Goal: Transaction & Acquisition: Download file/media

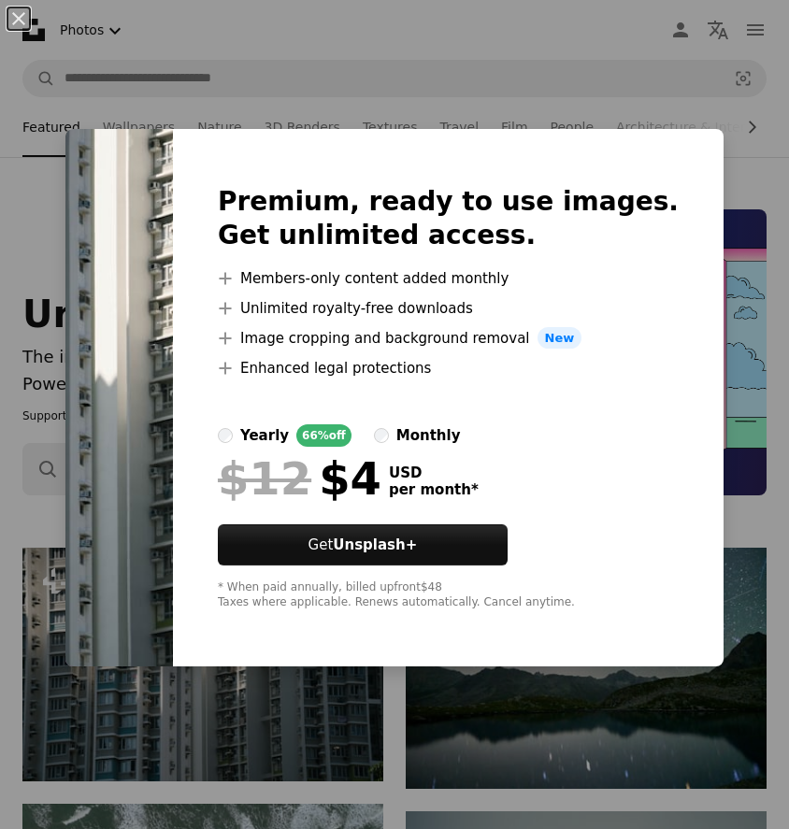
scroll to position [298, 0]
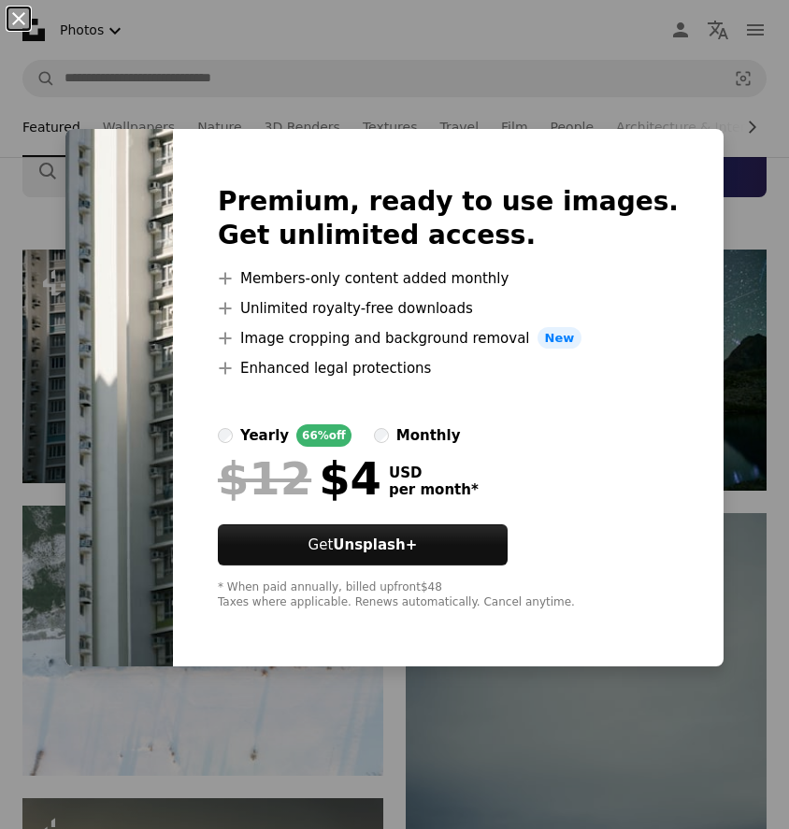
click at [21, 22] on button "An X shape" at bounding box center [18, 18] width 22 height 22
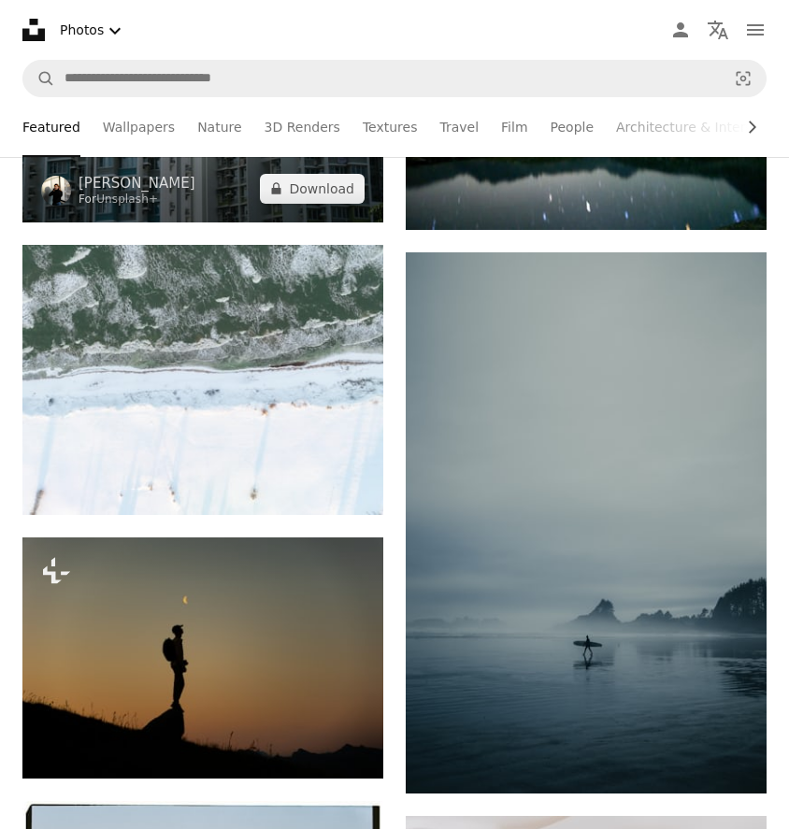
scroll to position [560, 0]
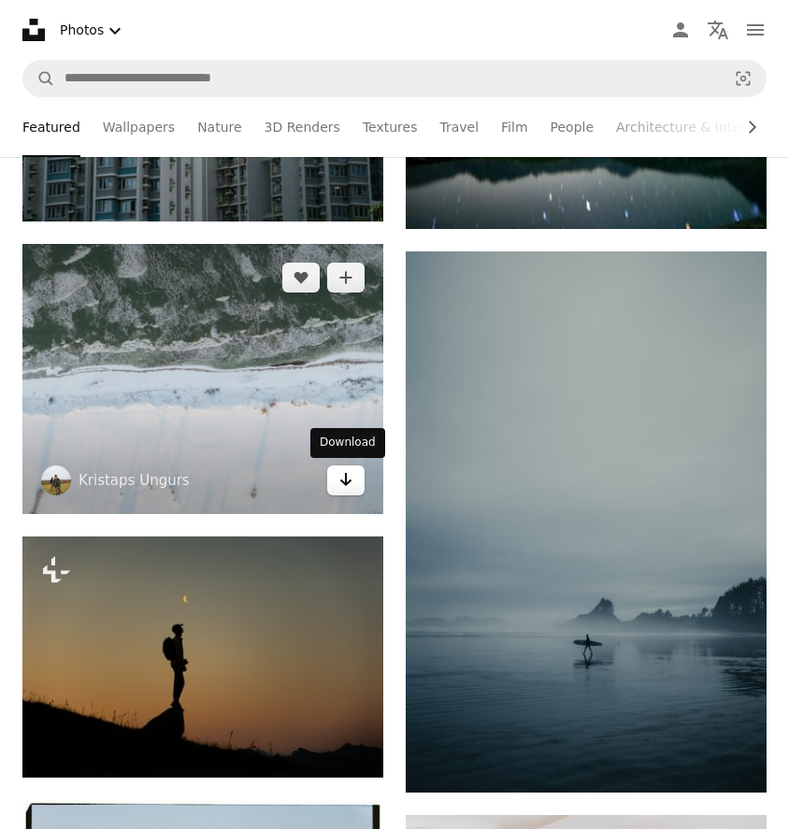
click at [350, 480] on icon "Download" at bounding box center [346, 479] width 12 height 13
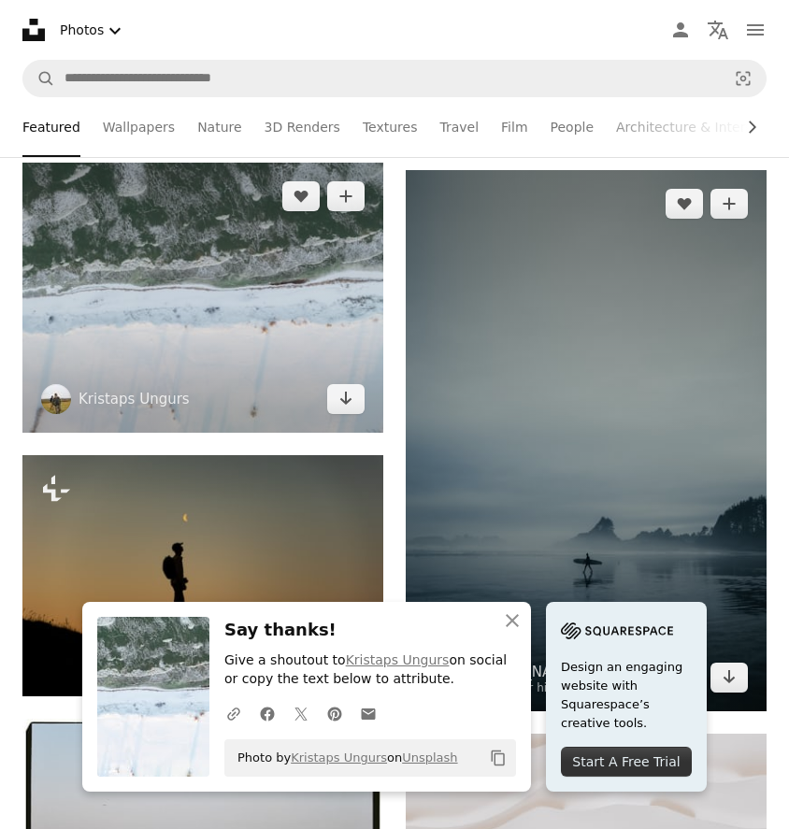
scroll to position [644, 0]
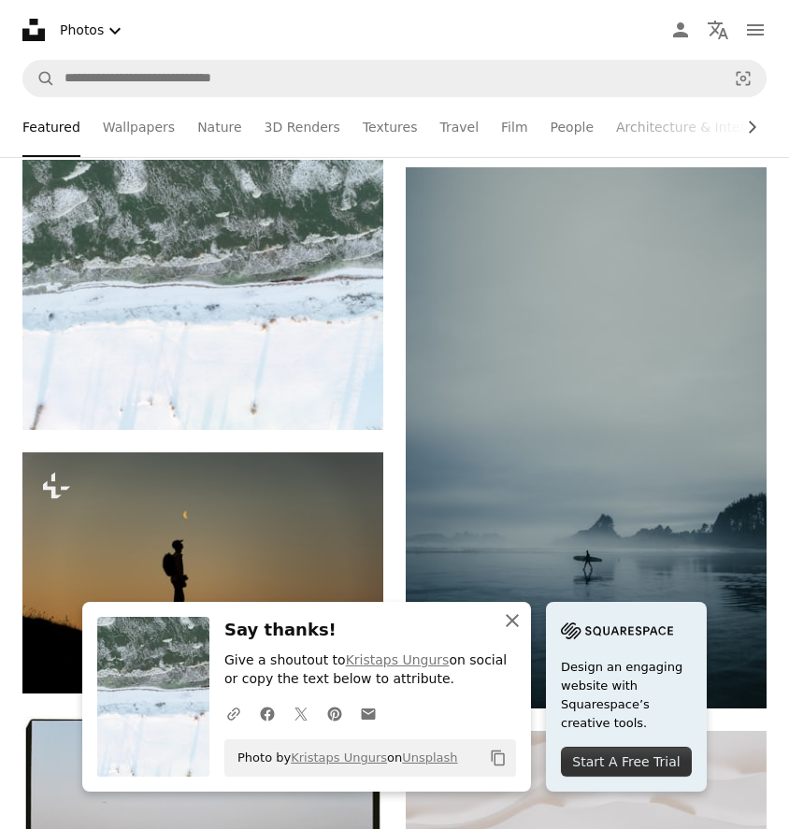
click at [516, 615] on icon "button" at bounding box center [512, 620] width 13 height 13
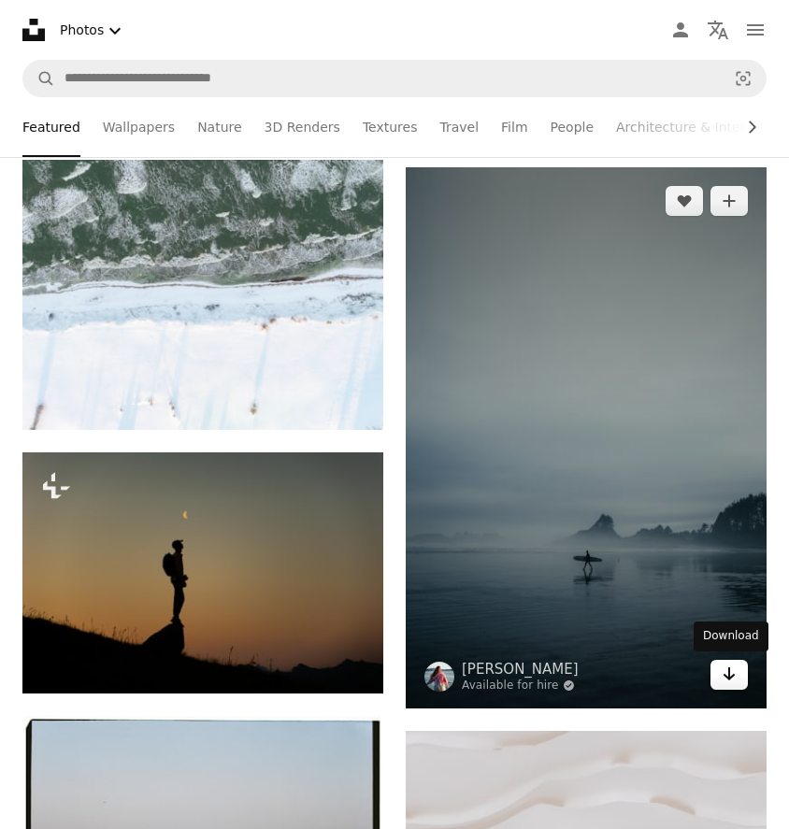
click at [735, 679] on icon "Arrow pointing down" at bounding box center [728, 674] width 15 height 22
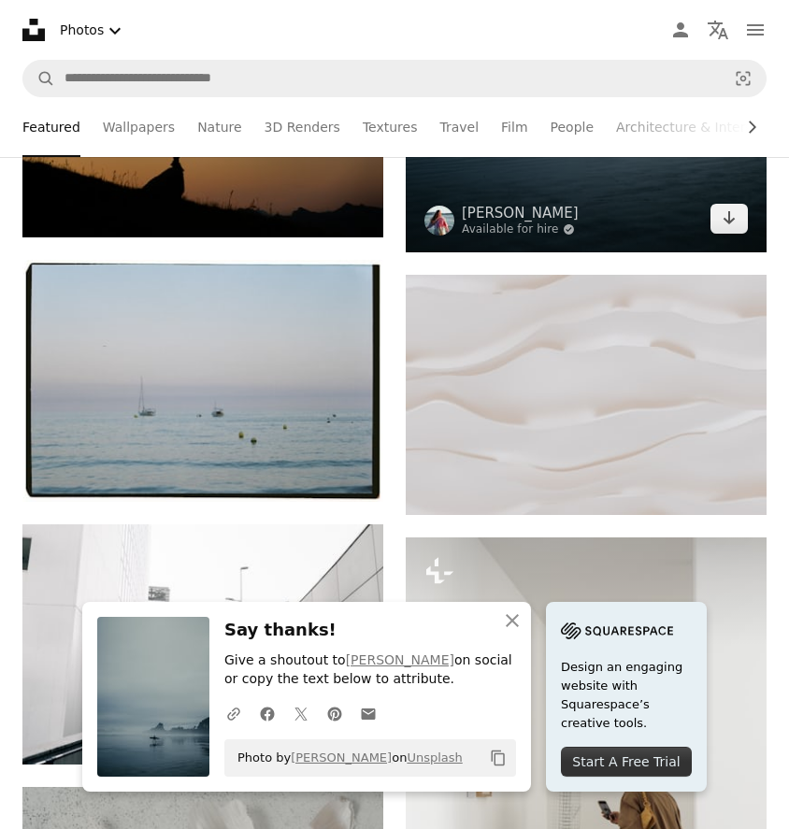
scroll to position [1106, 0]
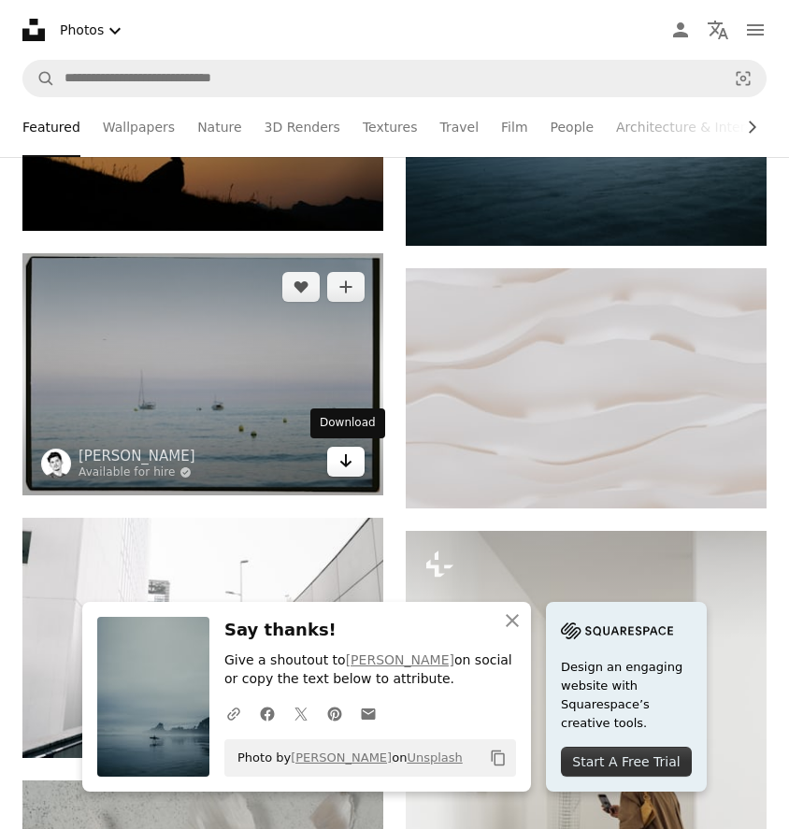
click at [341, 454] on icon "Arrow pointing down" at bounding box center [345, 461] width 15 height 22
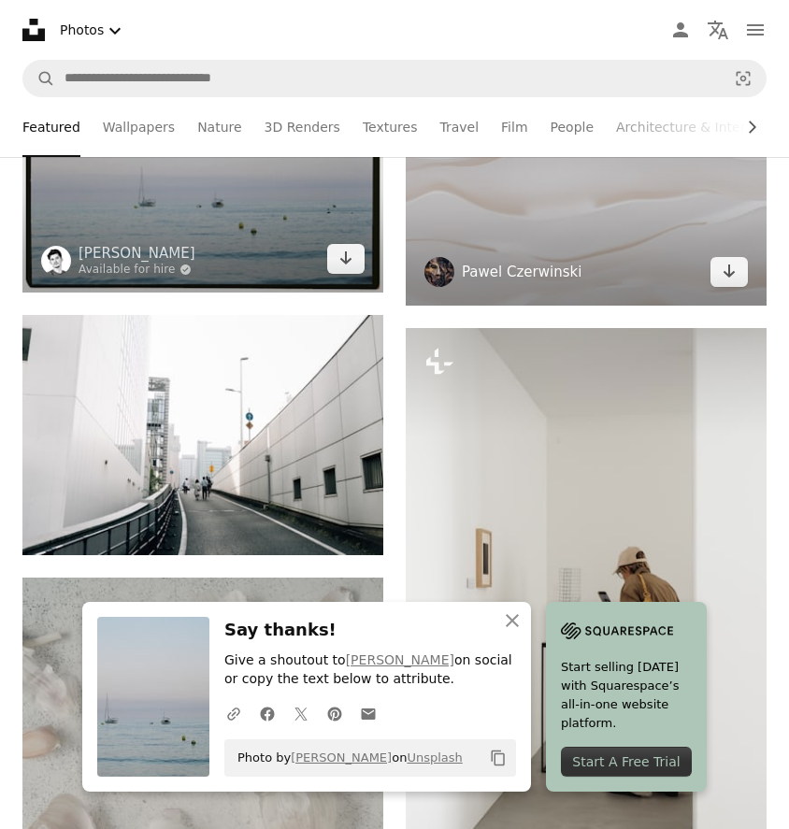
scroll to position [1323, 0]
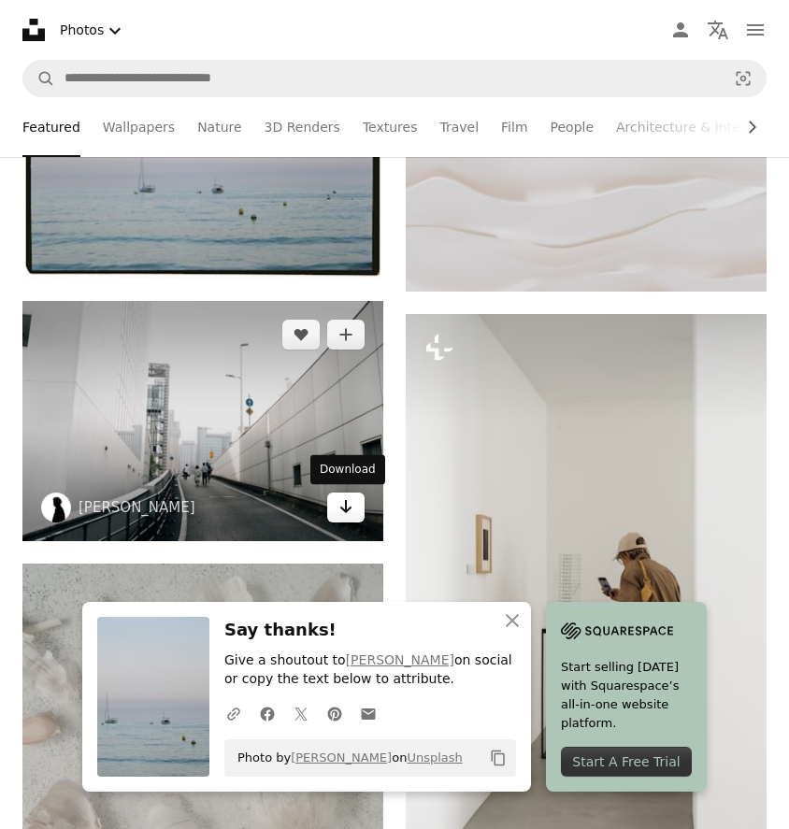
click at [340, 508] on icon "Arrow pointing down" at bounding box center [345, 506] width 15 height 22
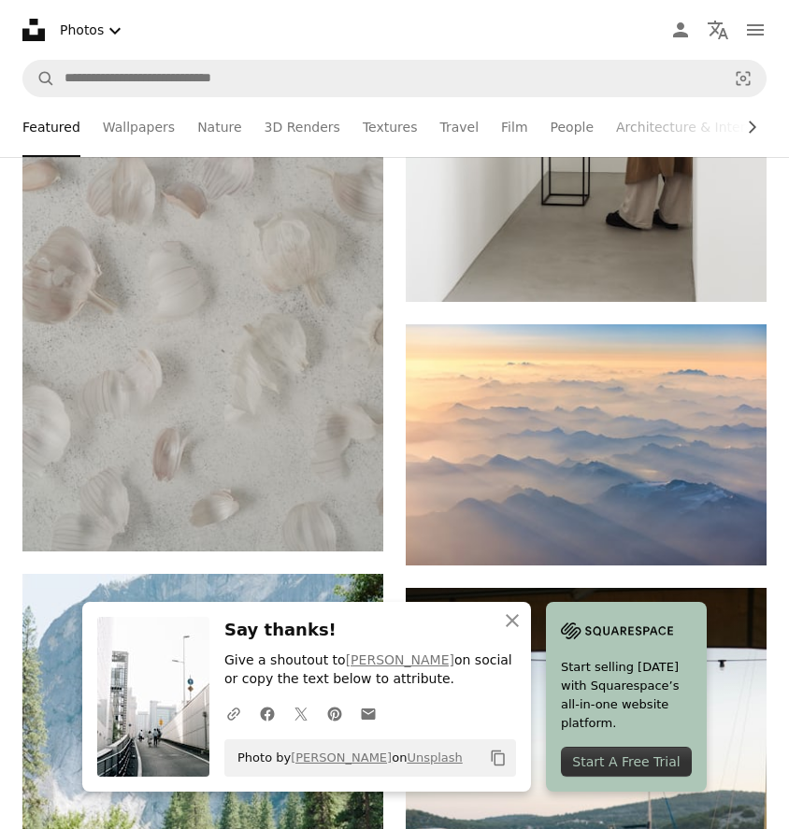
scroll to position [1879, 0]
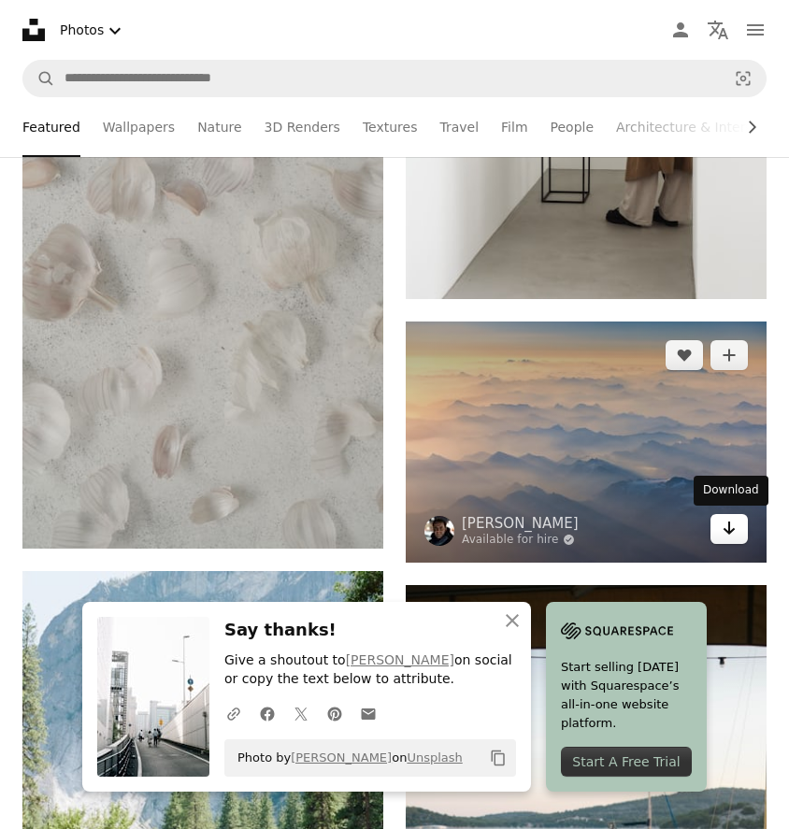
click at [731, 532] on icon "Arrow pointing down" at bounding box center [728, 528] width 15 height 22
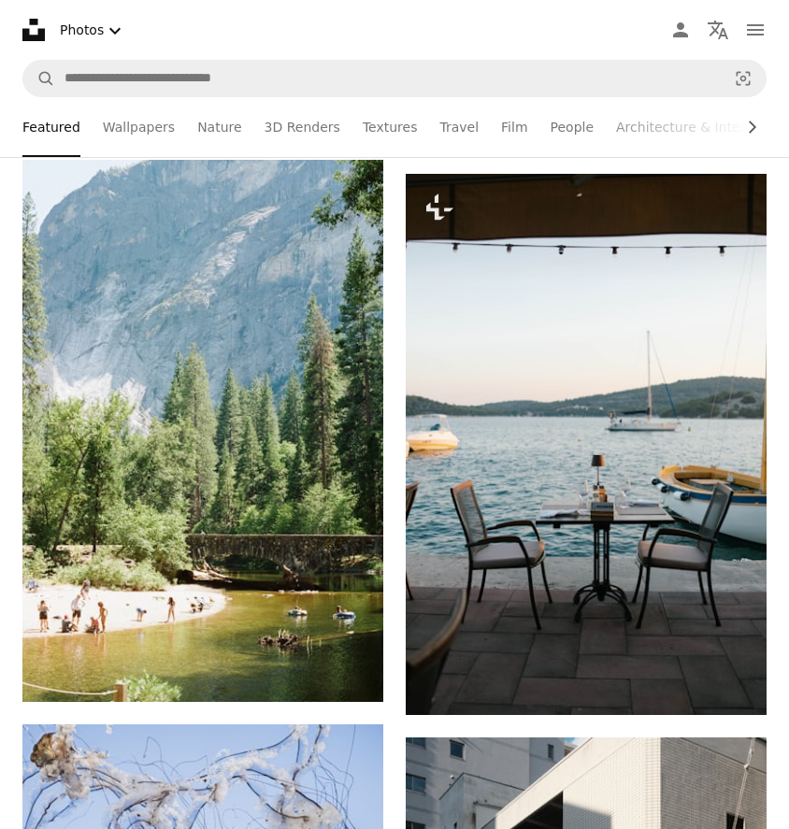
scroll to position [2303, 0]
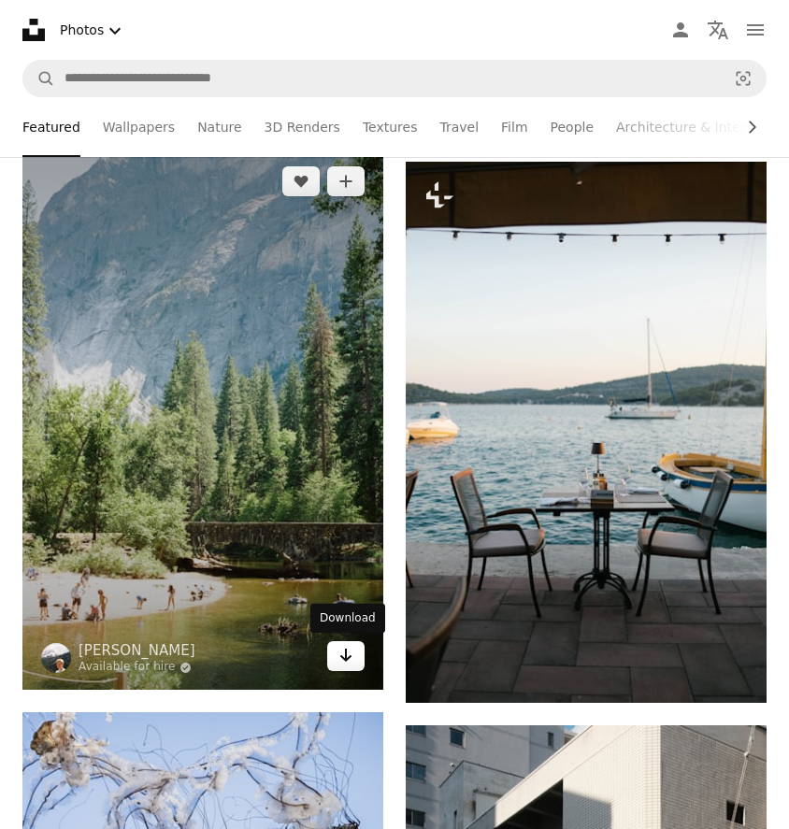
click at [343, 658] on icon "Download" at bounding box center [346, 655] width 12 height 13
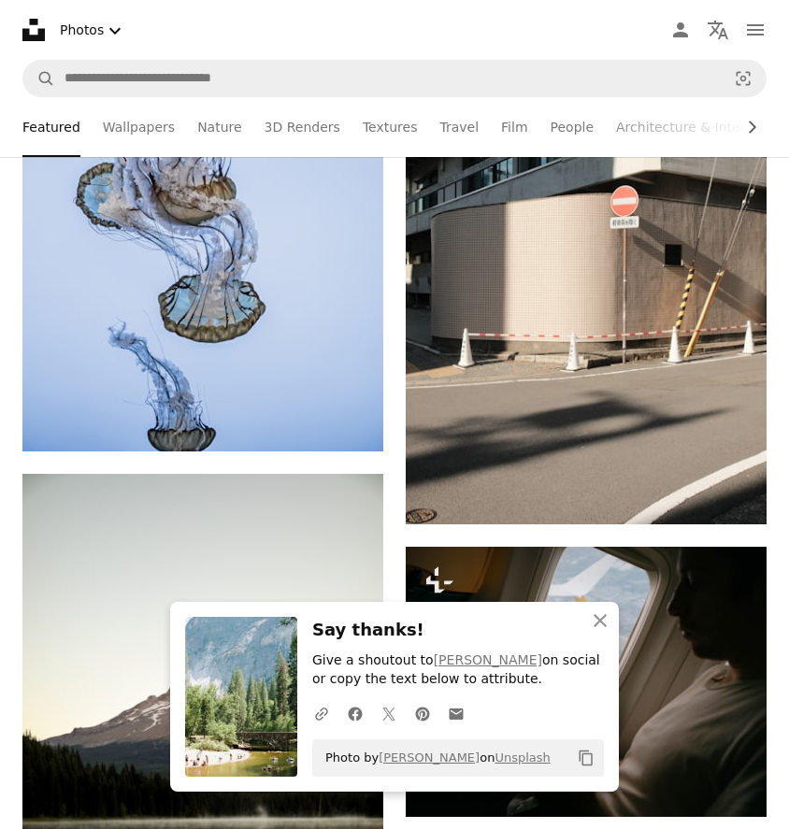
scroll to position [3048, 0]
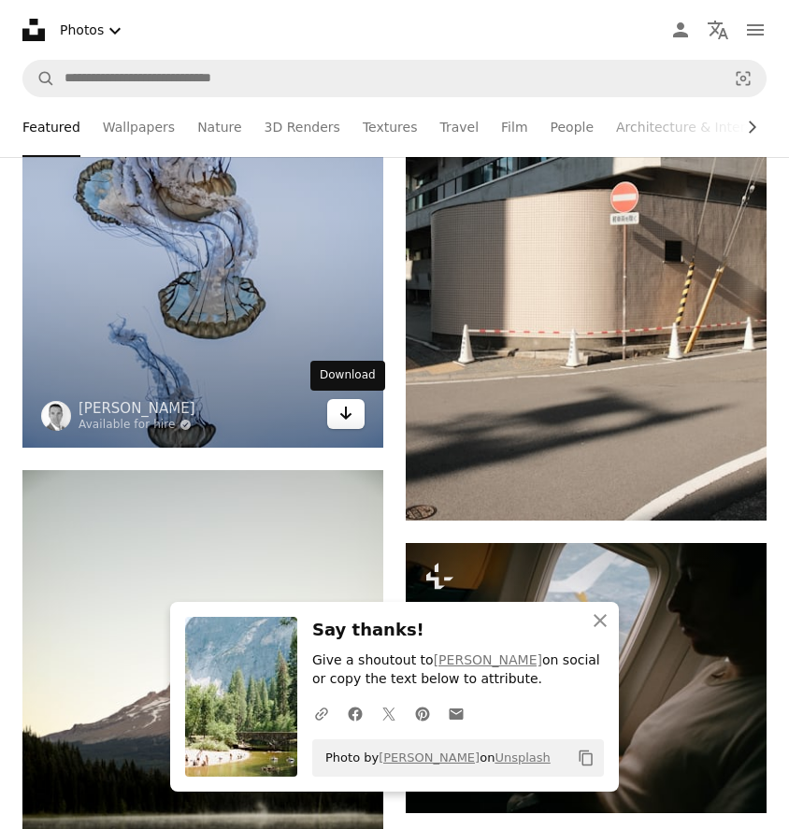
click at [347, 411] on icon "Arrow pointing down" at bounding box center [345, 413] width 15 height 22
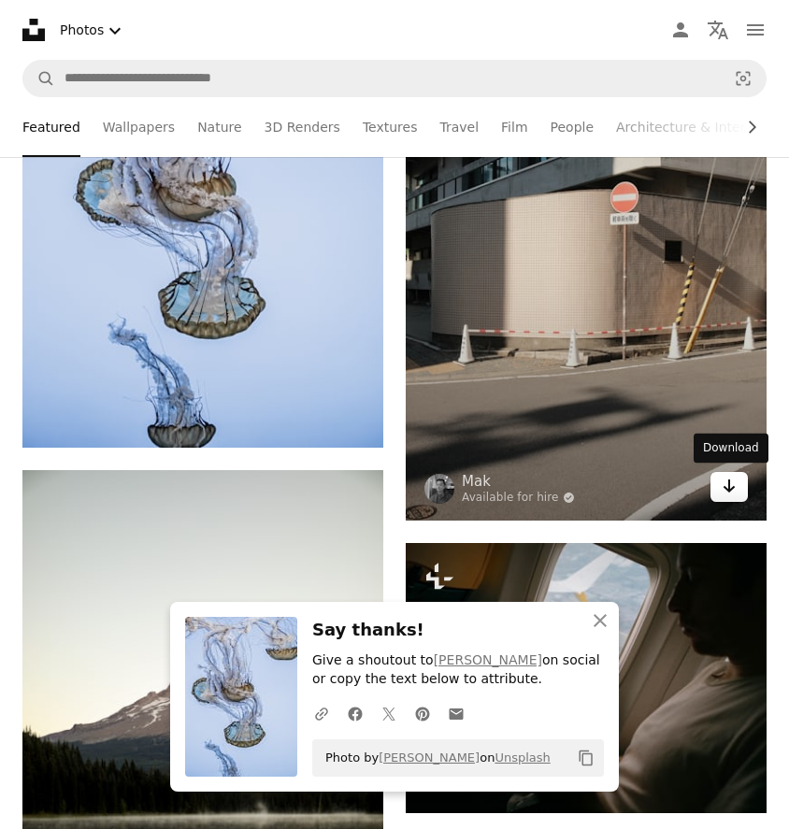
click at [732, 484] on icon "Arrow pointing down" at bounding box center [728, 486] width 15 height 22
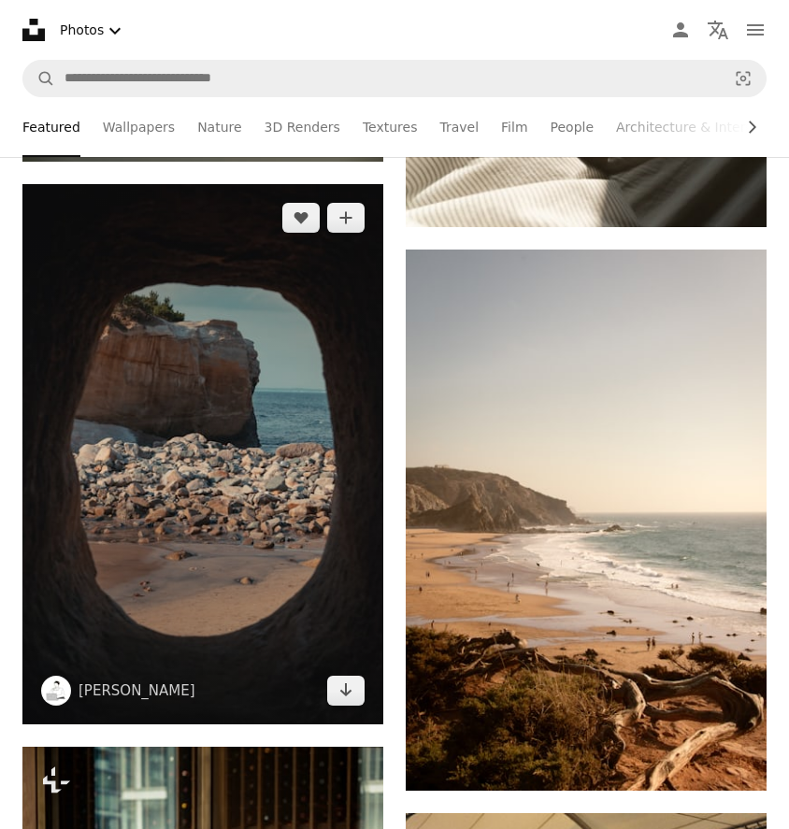
scroll to position [3910, 0]
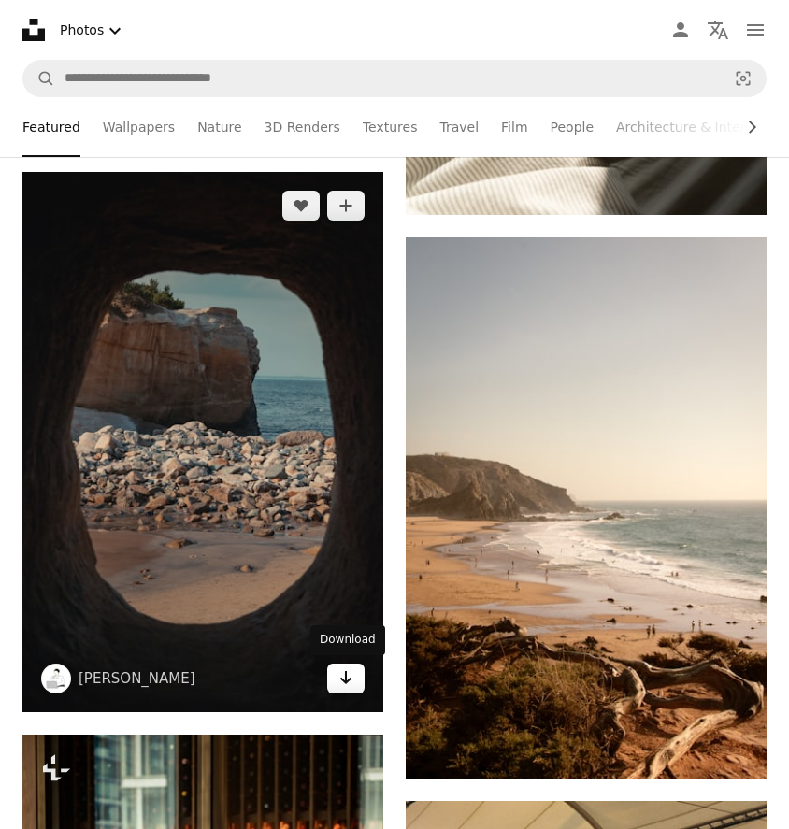
click at [346, 678] on icon "Download" at bounding box center [346, 677] width 12 height 13
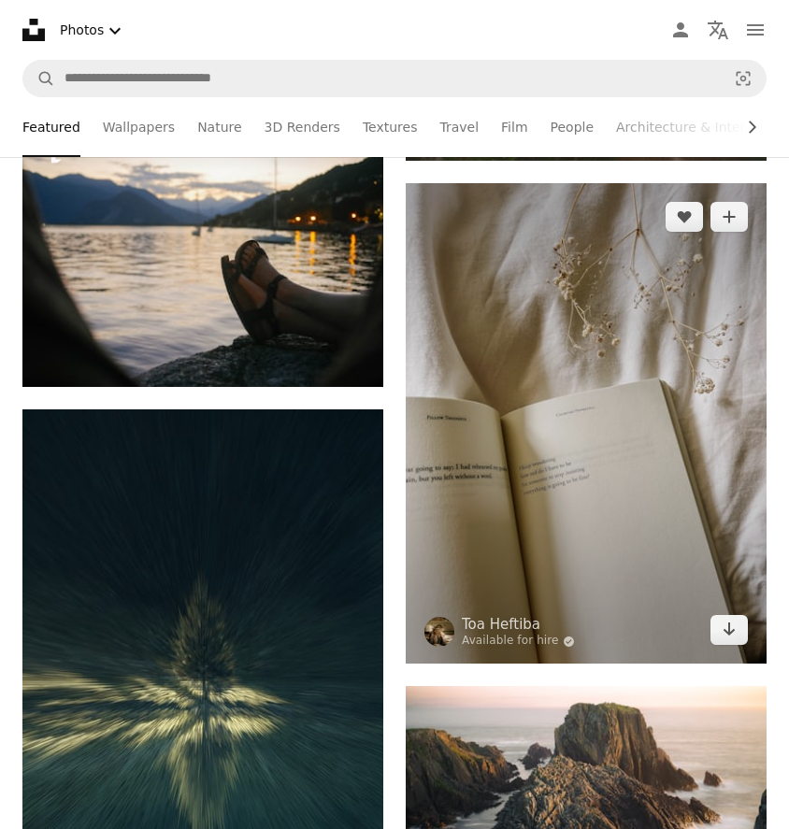
scroll to position [5656, 0]
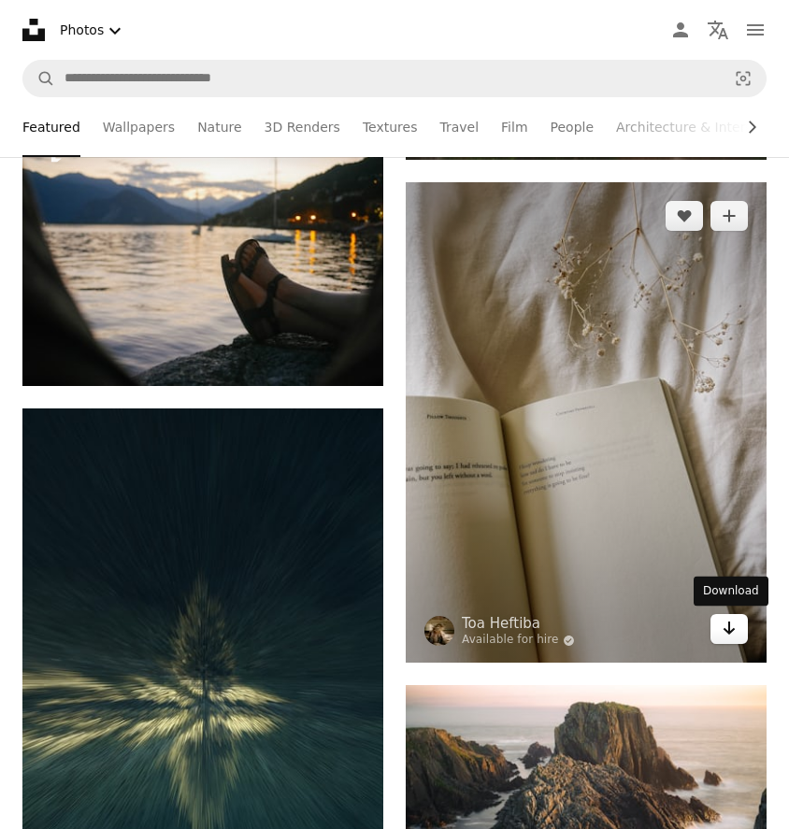
click at [722, 630] on icon "Arrow pointing down" at bounding box center [728, 628] width 15 height 22
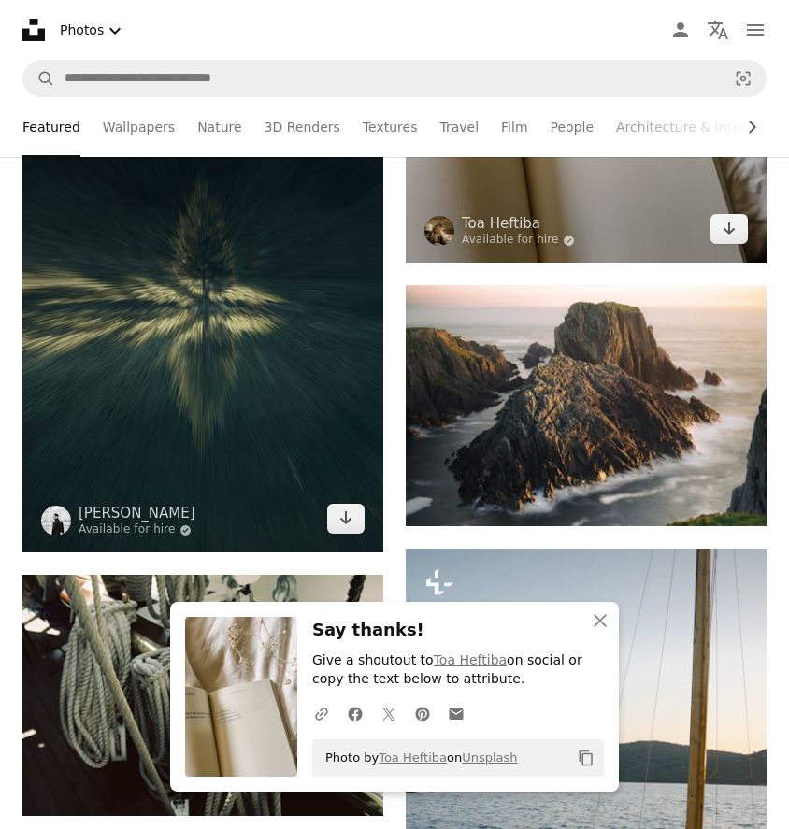
scroll to position [6068, 0]
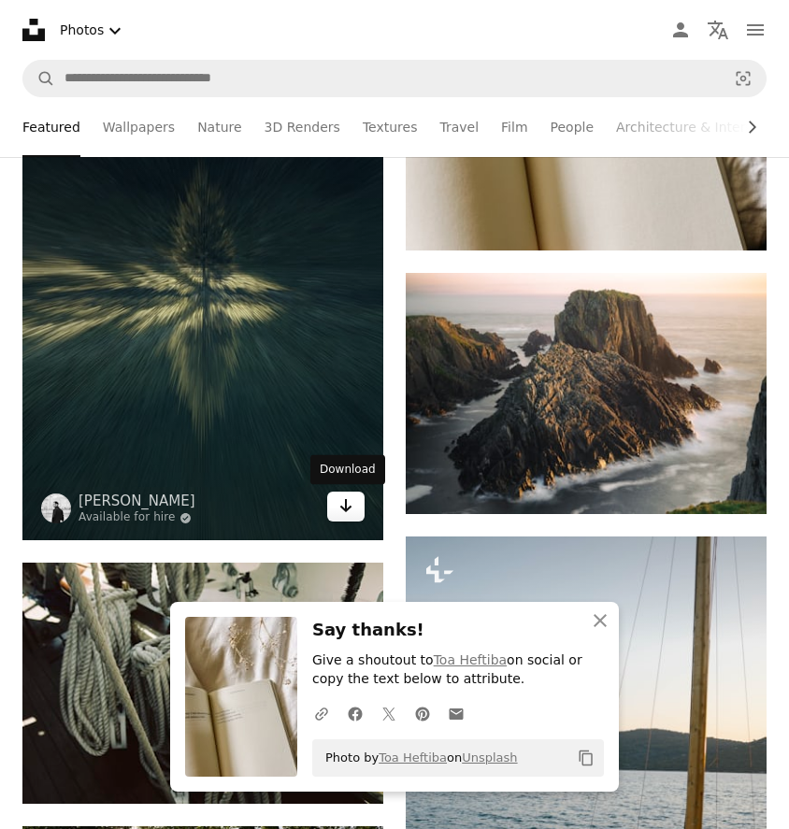
click at [342, 505] on icon "Arrow pointing down" at bounding box center [345, 505] width 15 height 22
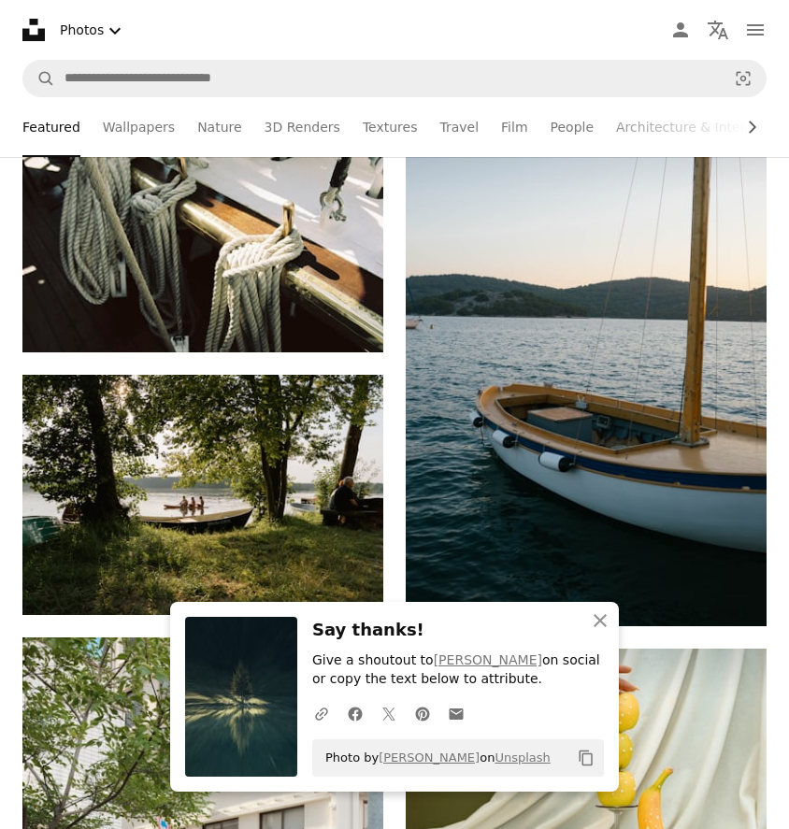
scroll to position [6523, 0]
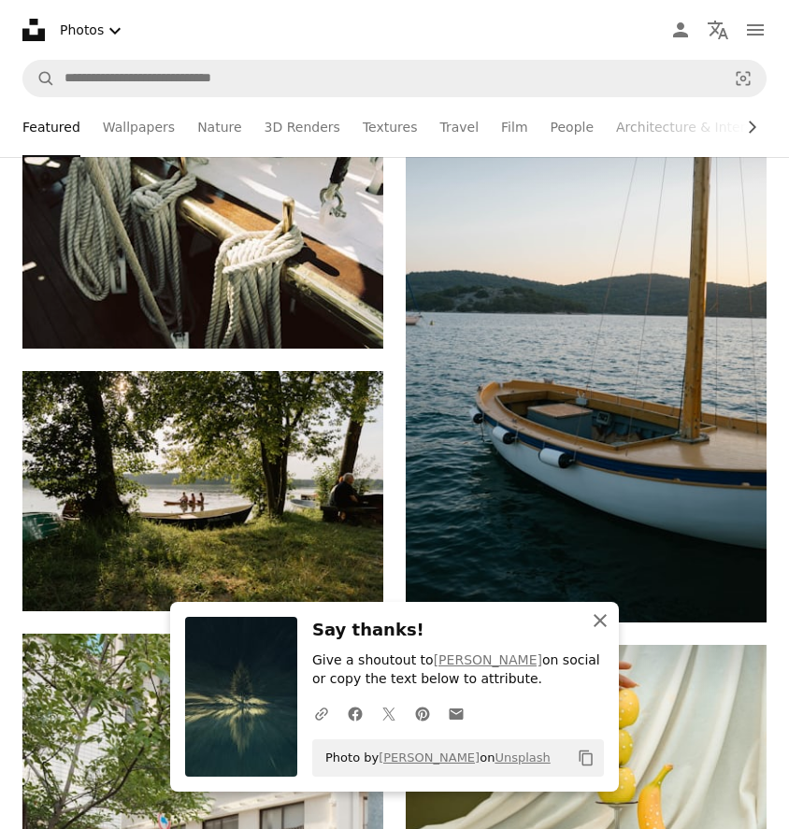
click at [601, 623] on icon "An X shape" at bounding box center [600, 620] width 22 height 22
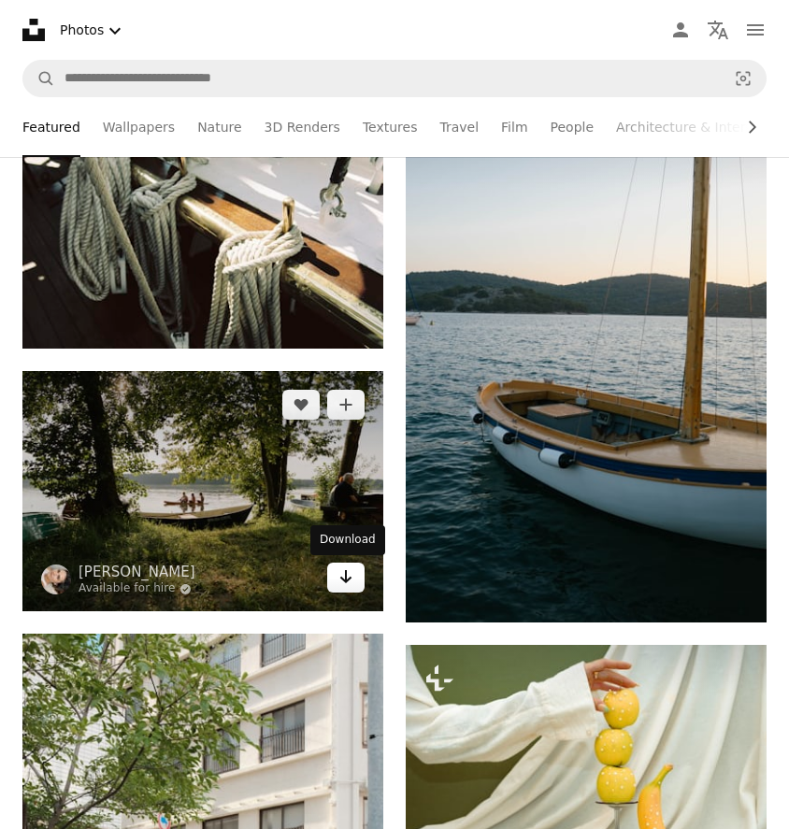
click at [349, 576] on icon "Arrow pointing down" at bounding box center [345, 576] width 15 height 22
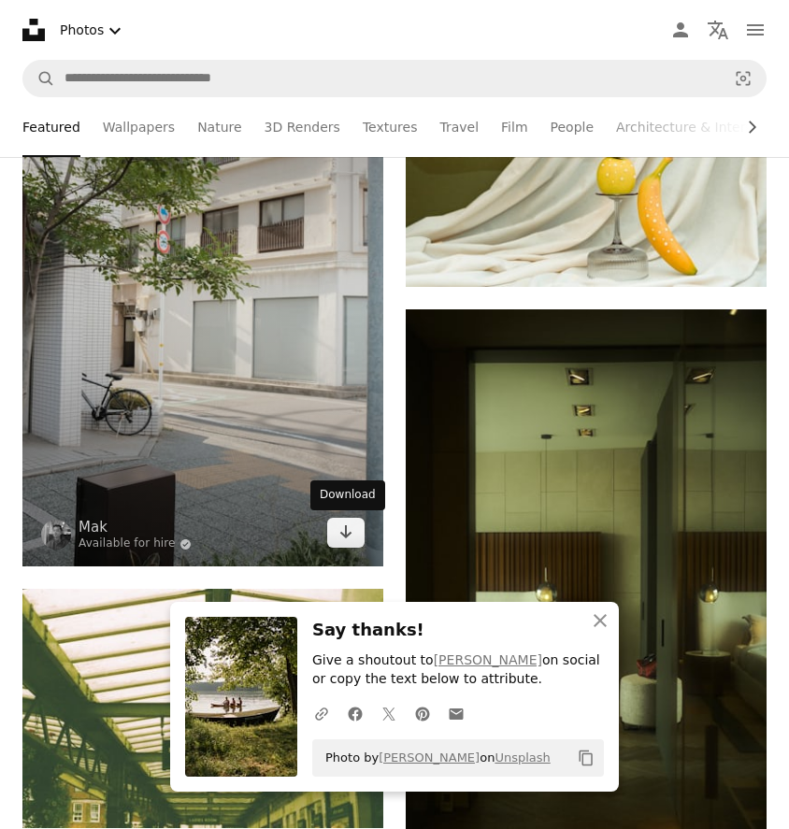
scroll to position [7132, 0]
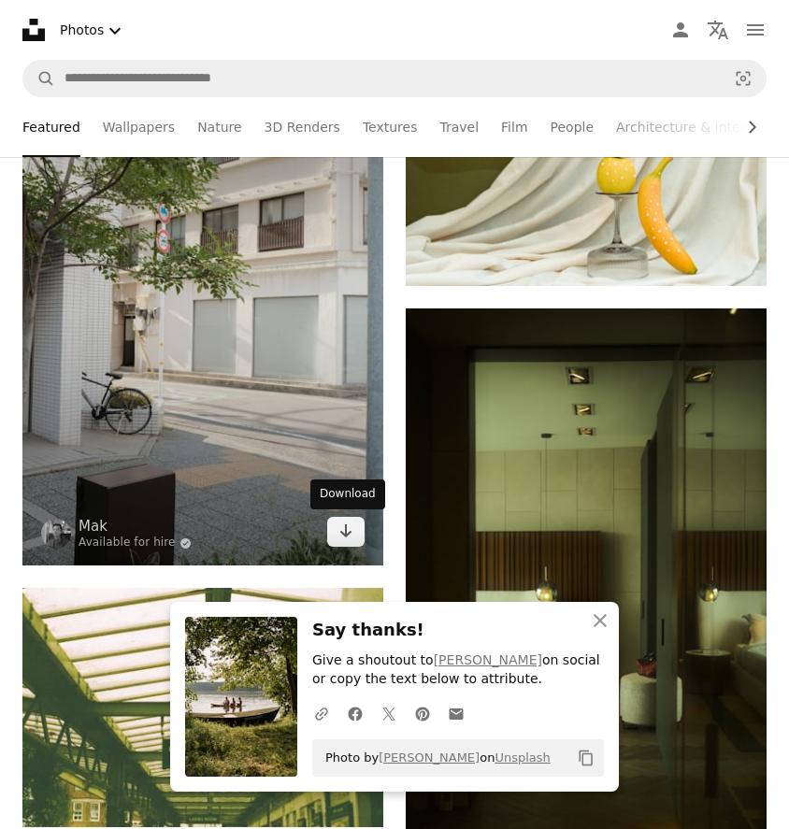
click at [341, 532] on icon "Download" at bounding box center [346, 530] width 12 height 13
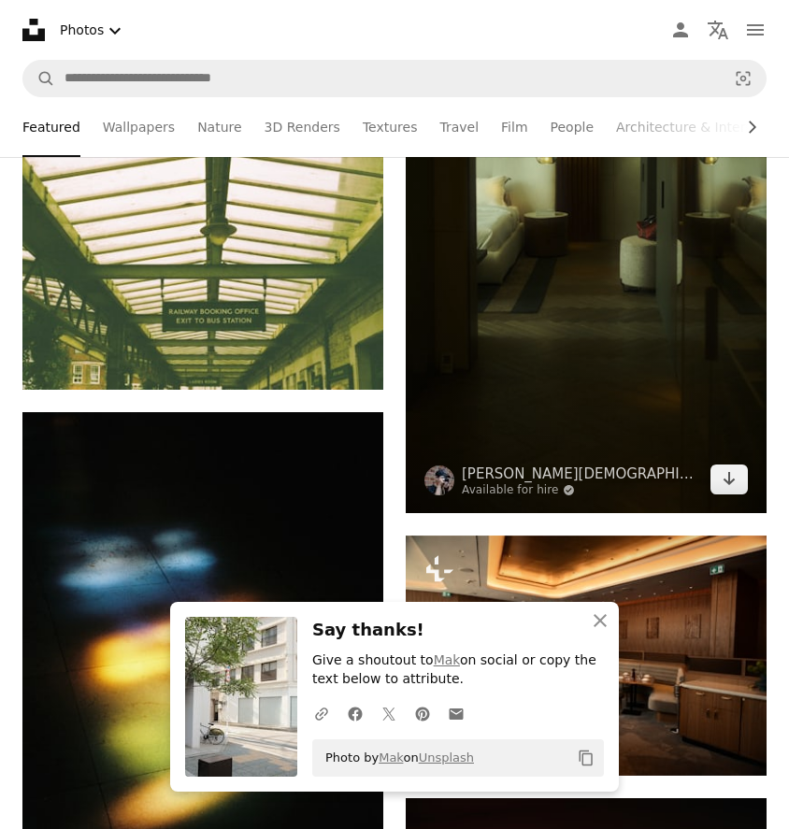
scroll to position [7575, 0]
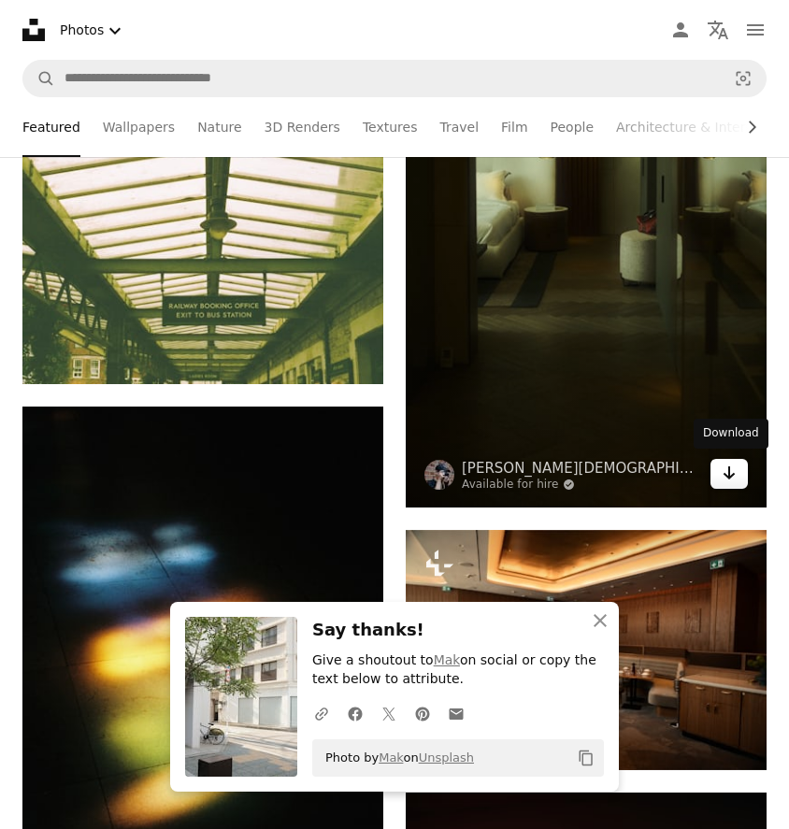
click at [735, 471] on icon "Arrow pointing down" at bounding box center [728, 473] width 15 height 22
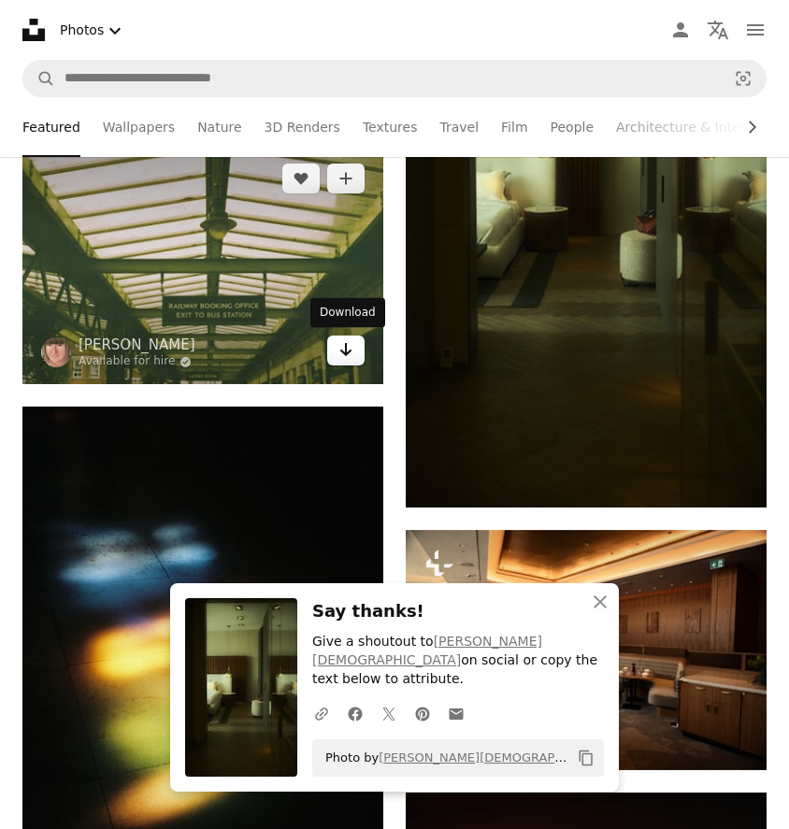
click at [343, 356] on icon "Arrow pointing down" at bounding box center [345, 349] width 15 height 22
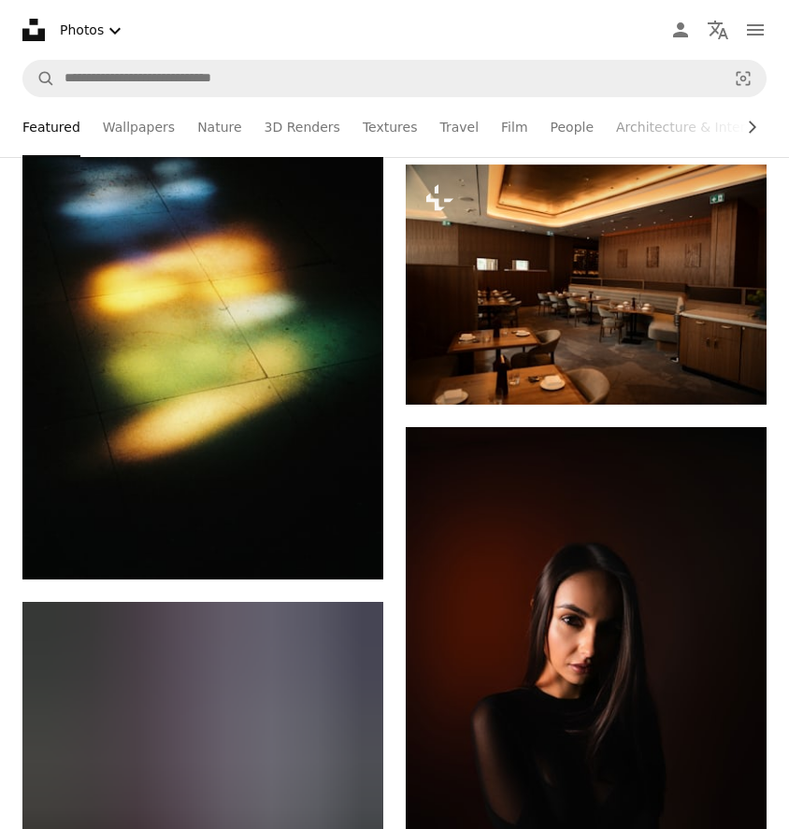
scroll to position [7952, 0]
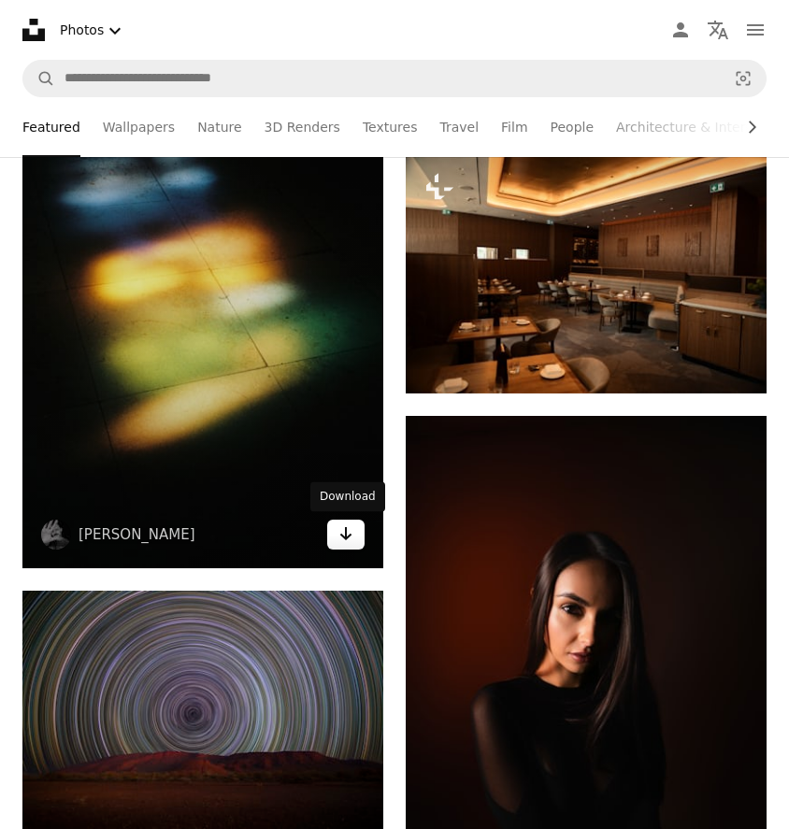
click at [354, 536] on link "Arrow pointing down" at bounding box center [345, 535] width 37 height 30
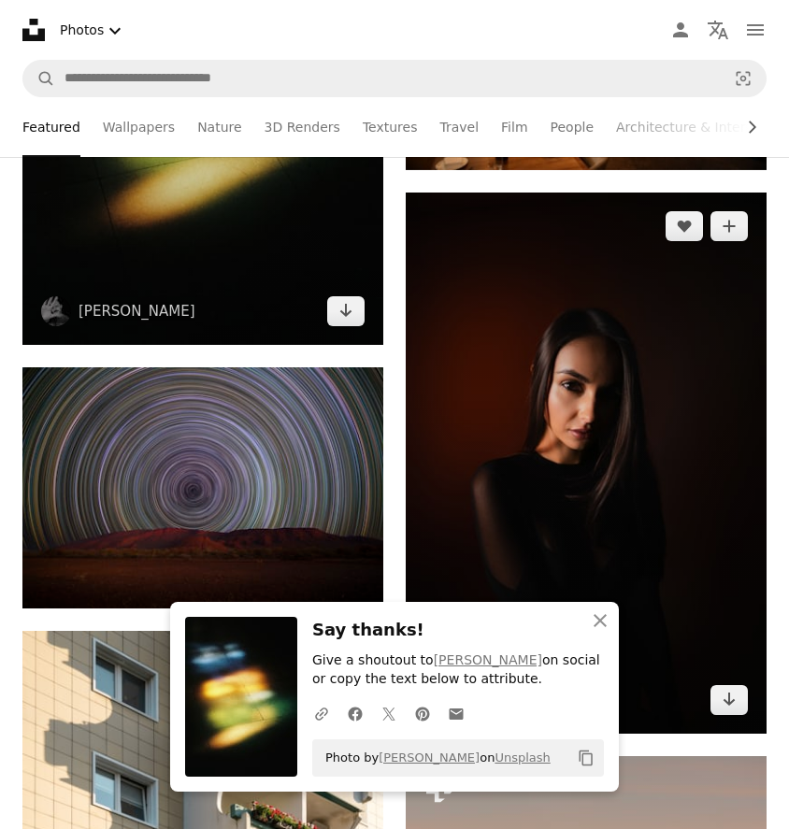
scroll to position [8199, 0]
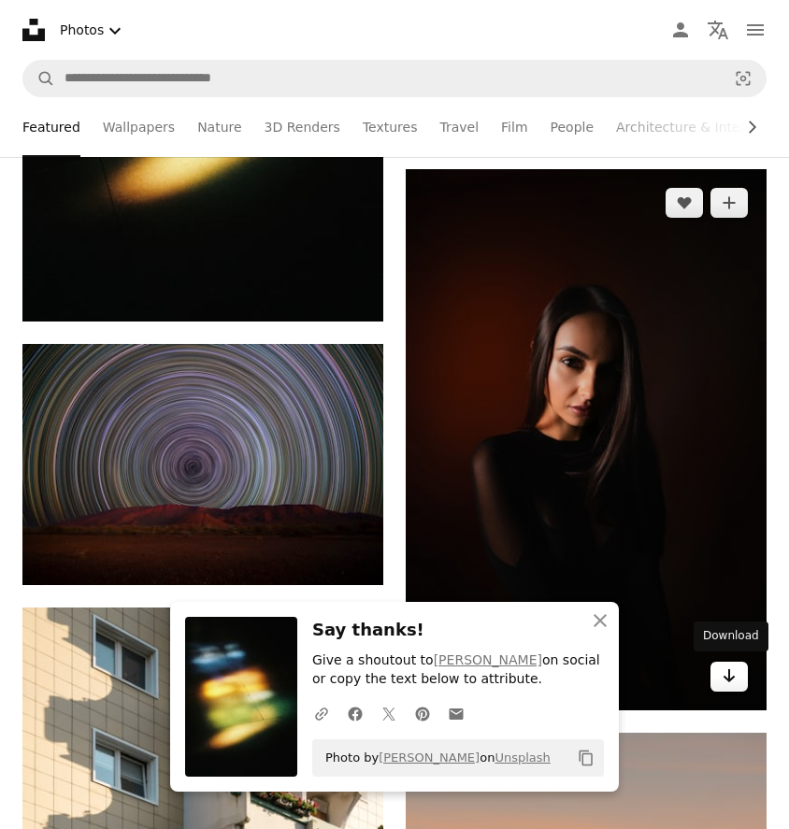
click at [730, 678] on icon "Arrow pointing down" at bounding box center [728, 675] width 15 height 22
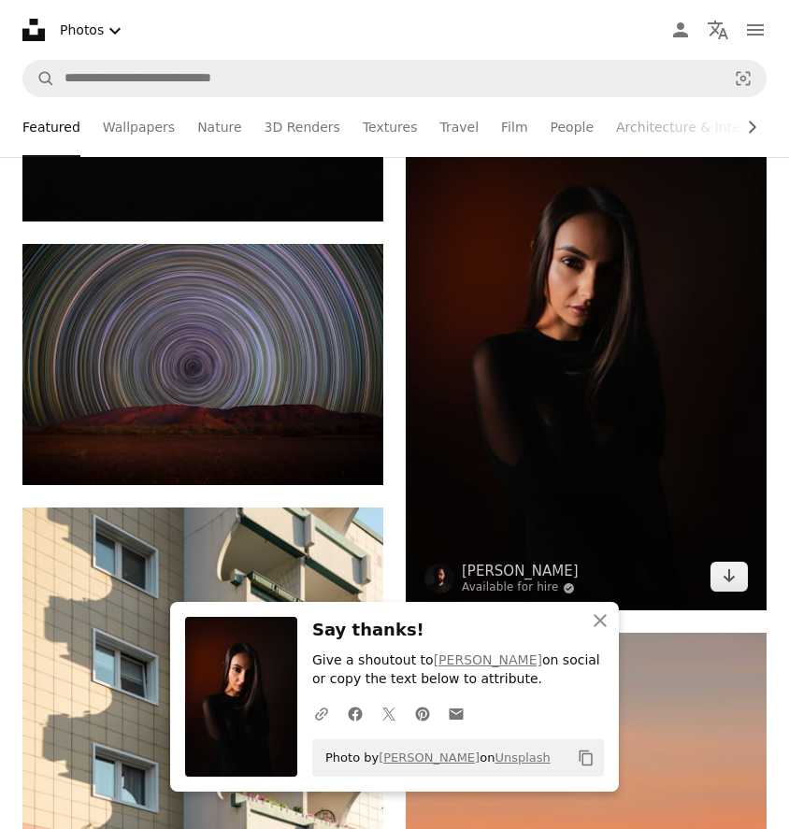
scroll to position [8304, 0]
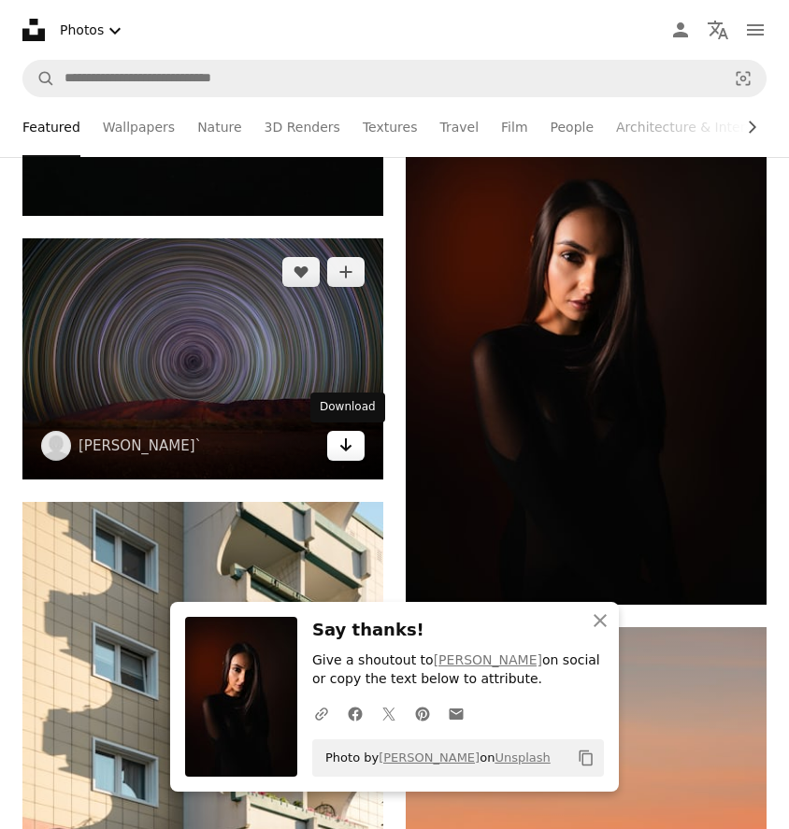
click at [335, 439] on link "Arrow pointing down" at bounding box center [345, 446] width 37 height 30
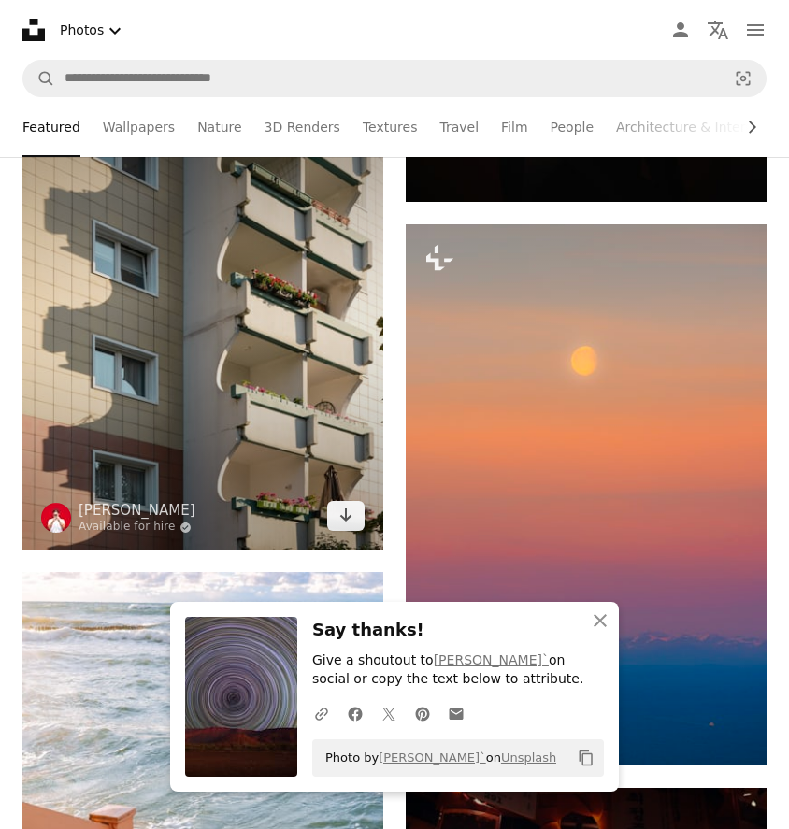
scroll to position [8710, 0]
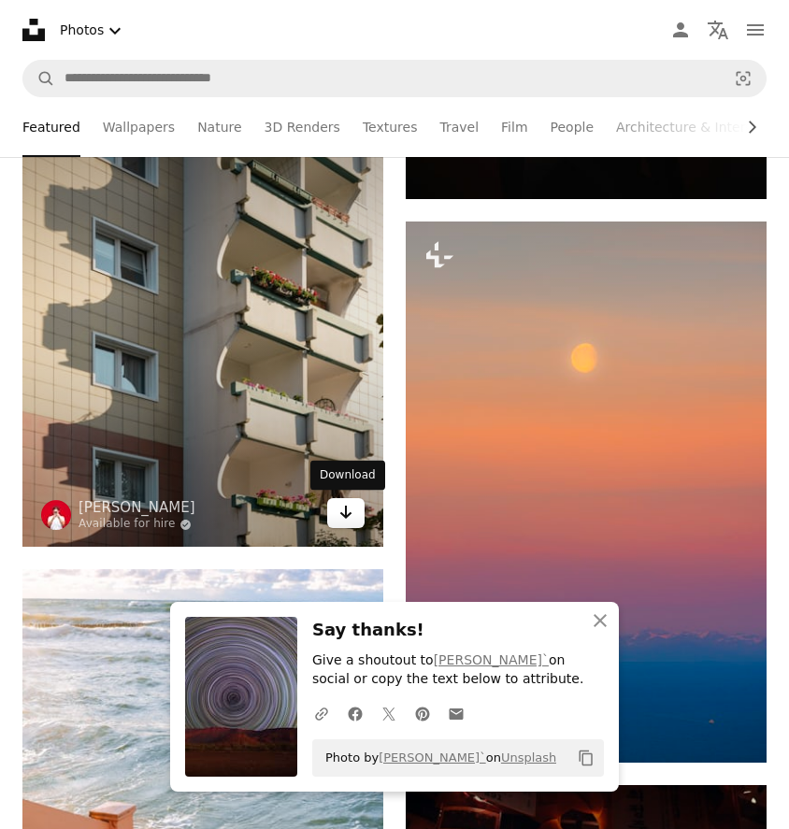
click at [349, 505] on icon "Arrow pointing down" at bounding box center [345, 512] width 15 height 22
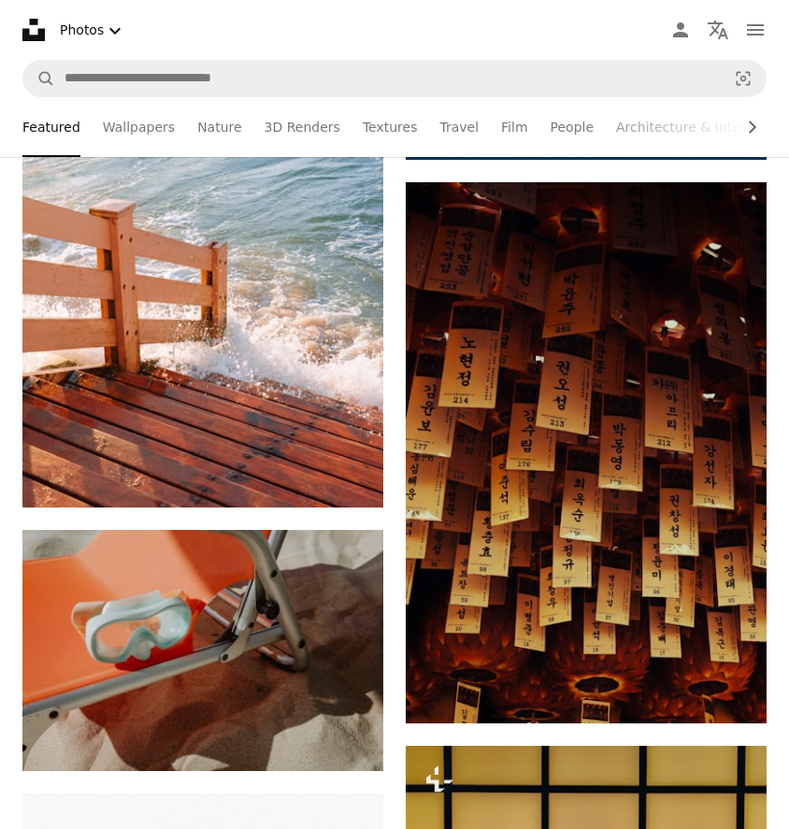
scroll to position [9316, 0]
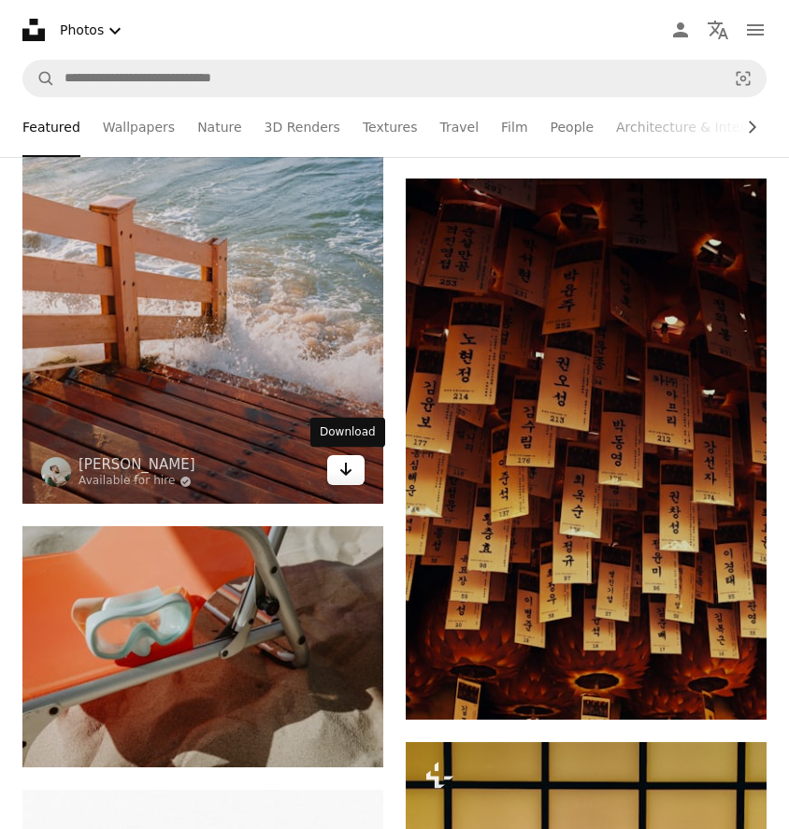
click at [342, 467] on icon "Arrow pointing down" at bounding box center [345, 469] width 15 height 22
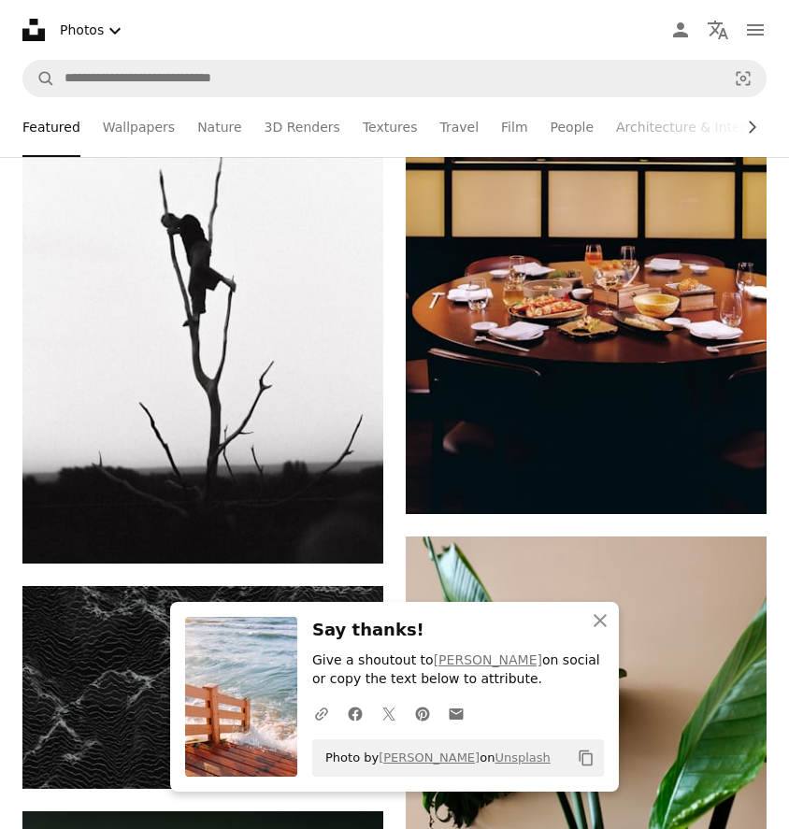
scroll to position [10089, 0]
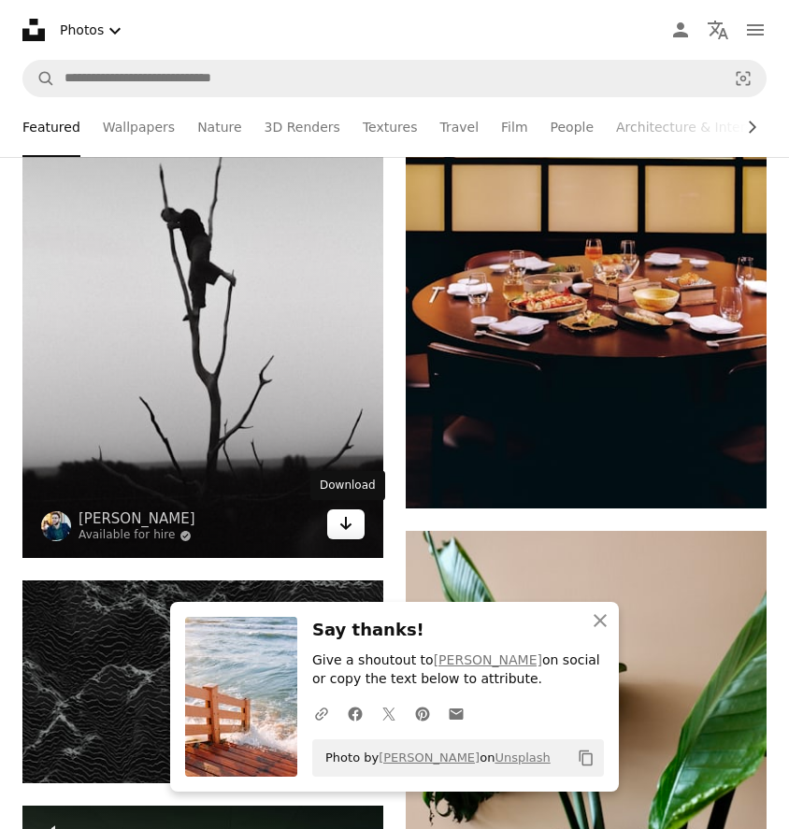
click at [349, 519] on icon "Arrow pointing down" at bounding box center [345, 523] width 15 height 22
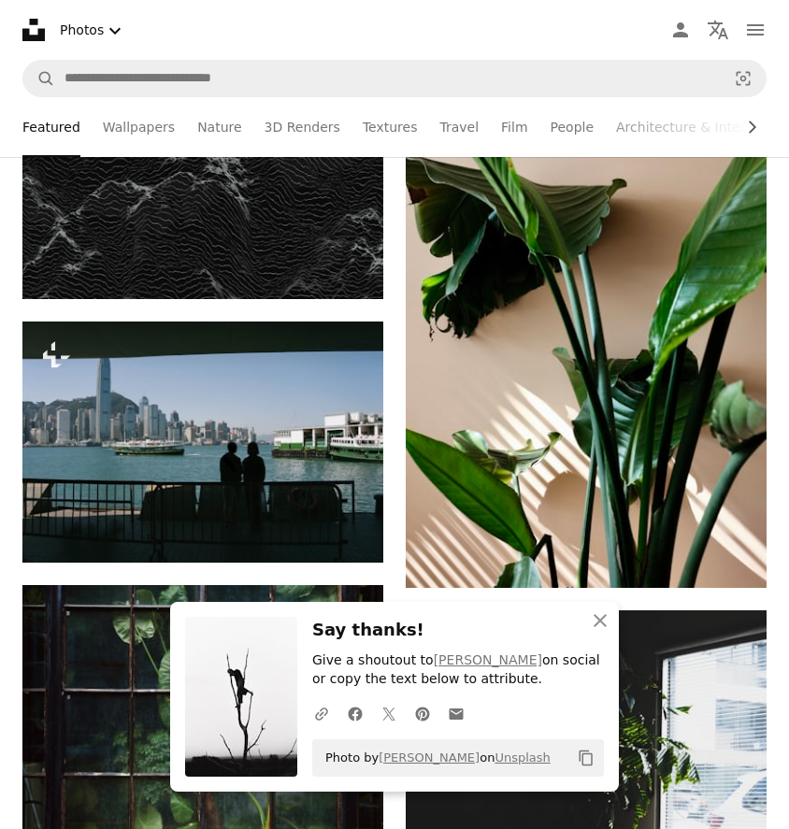
scroll to position [10575, 0]
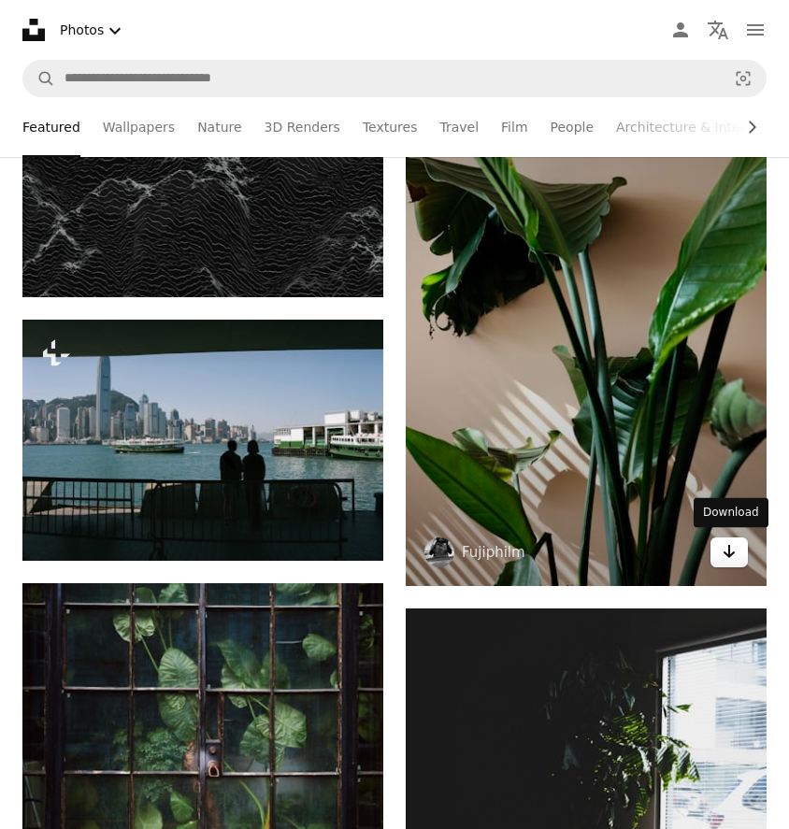
click at [725, 542] on icon "Arrow pointing down" at bounding box center [728, 551] width 15 height 22
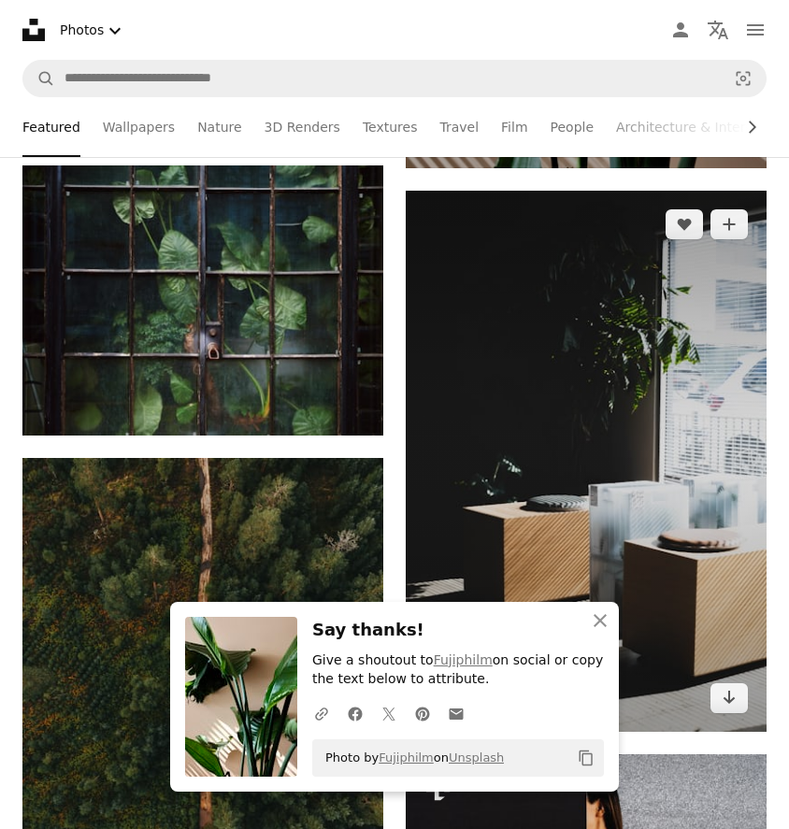
scroll to position [10997, 0]
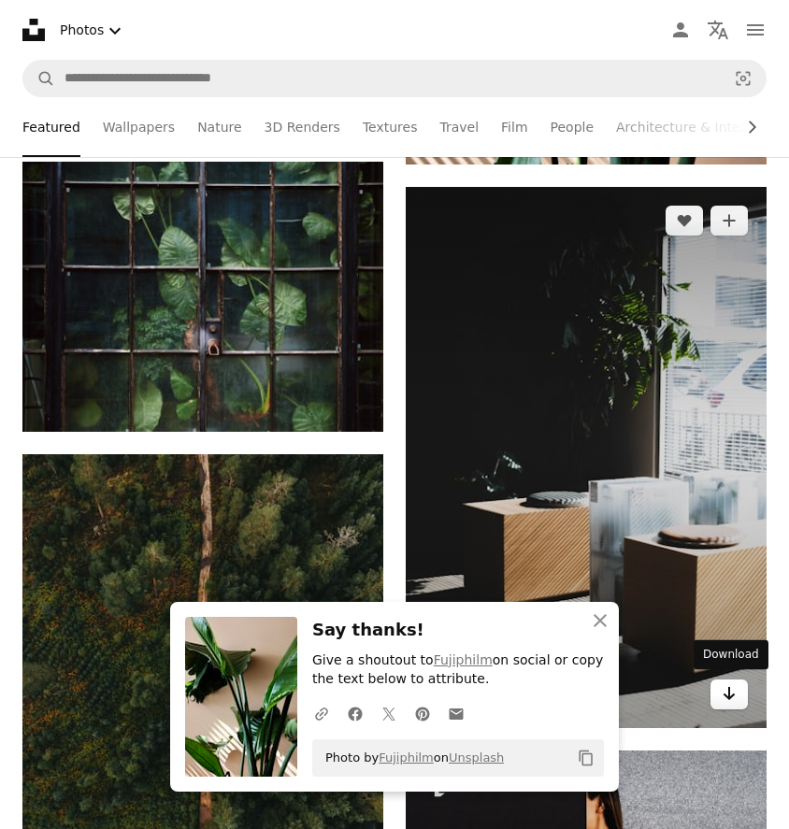
click at [722, 691] on icon "Arrow pointing down" at bounding box center [728, 693] width 15 height 22
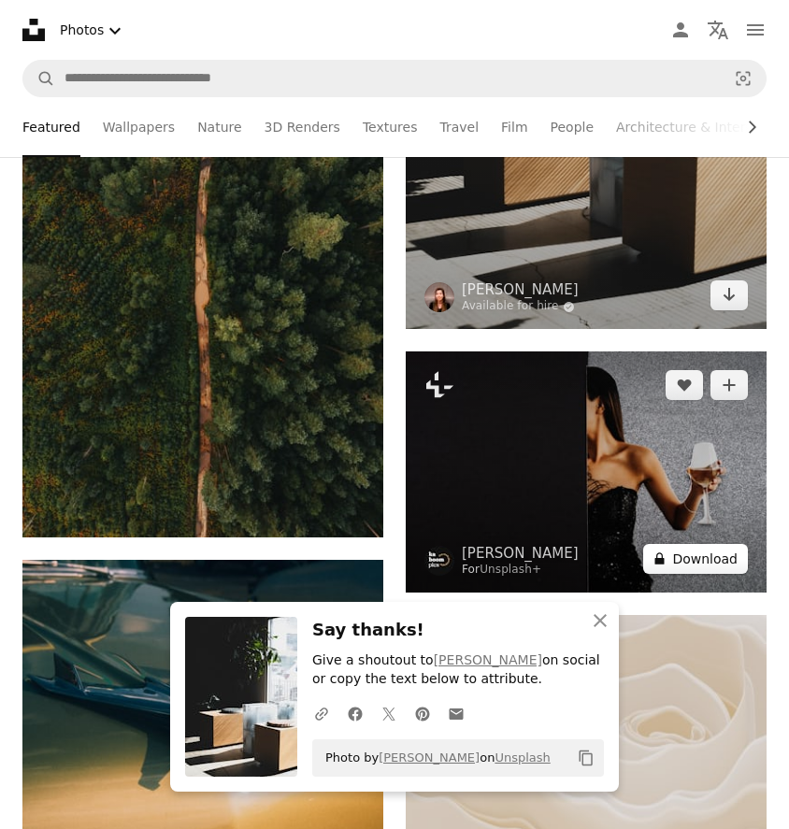
scroll to position [11397, 0]
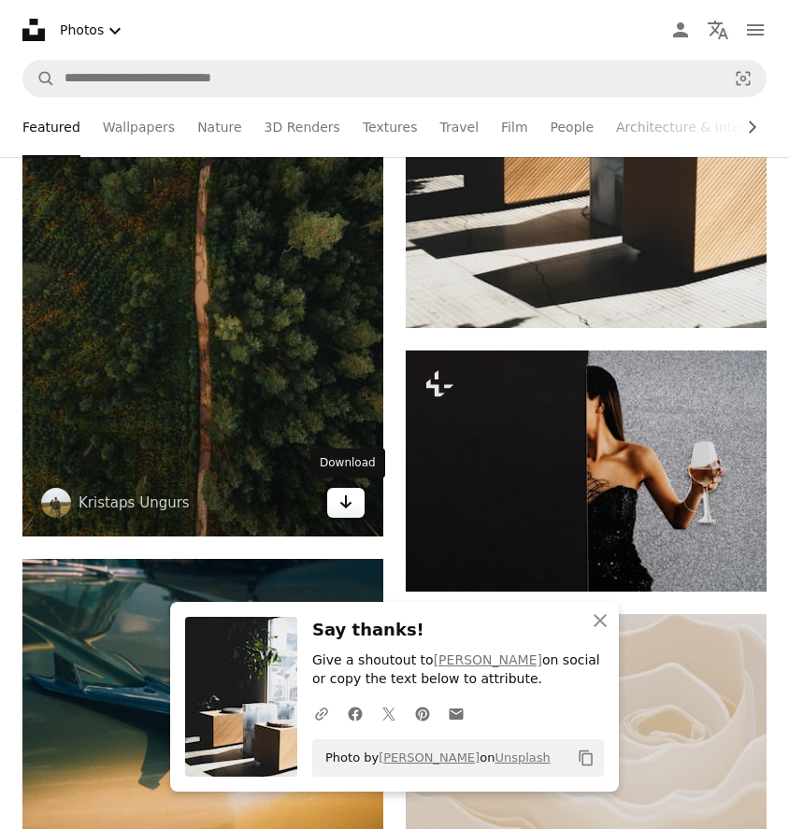
click at [340, 499] on icon "Arrow pointing down" at bounding box center [345, 502] width 15 height 22
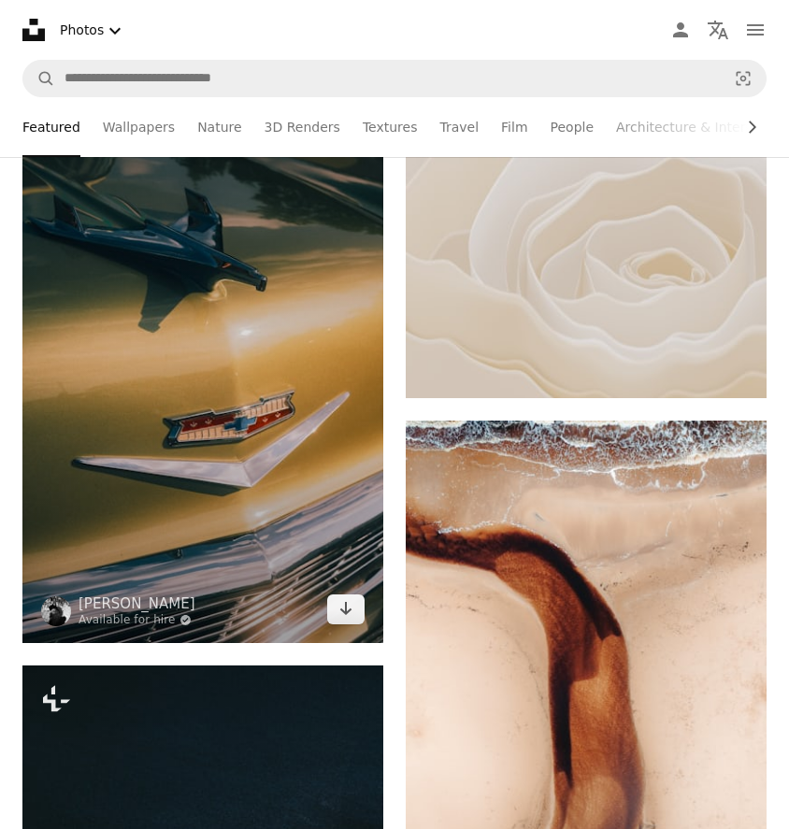
scroll to position [11847, 0]
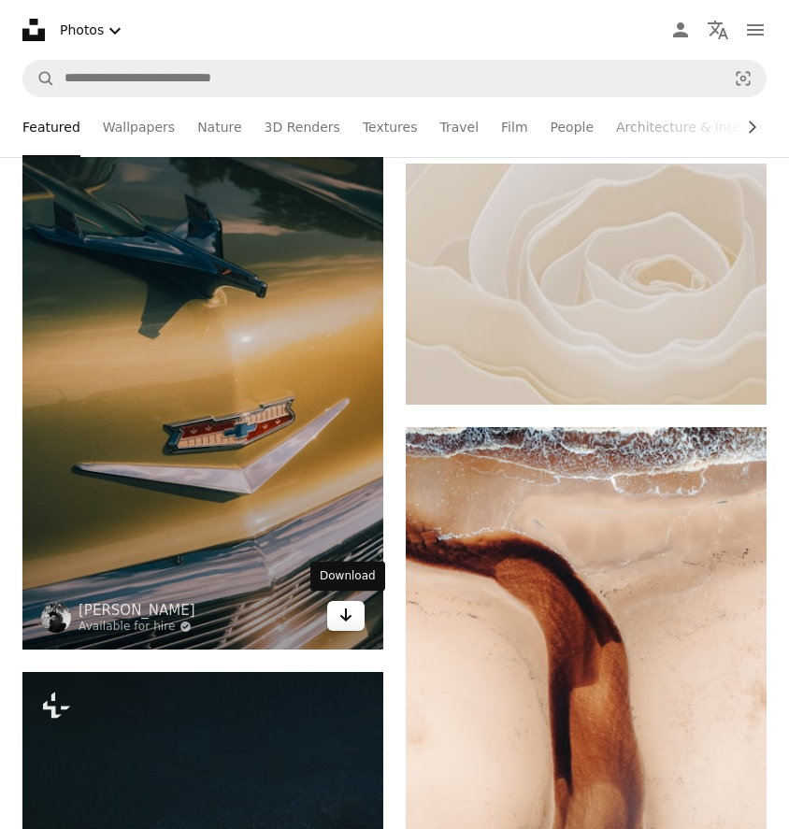
click at [347, 606] on icon "Arrow pointing down" at bounding box center [345, 615] width 15 height 22
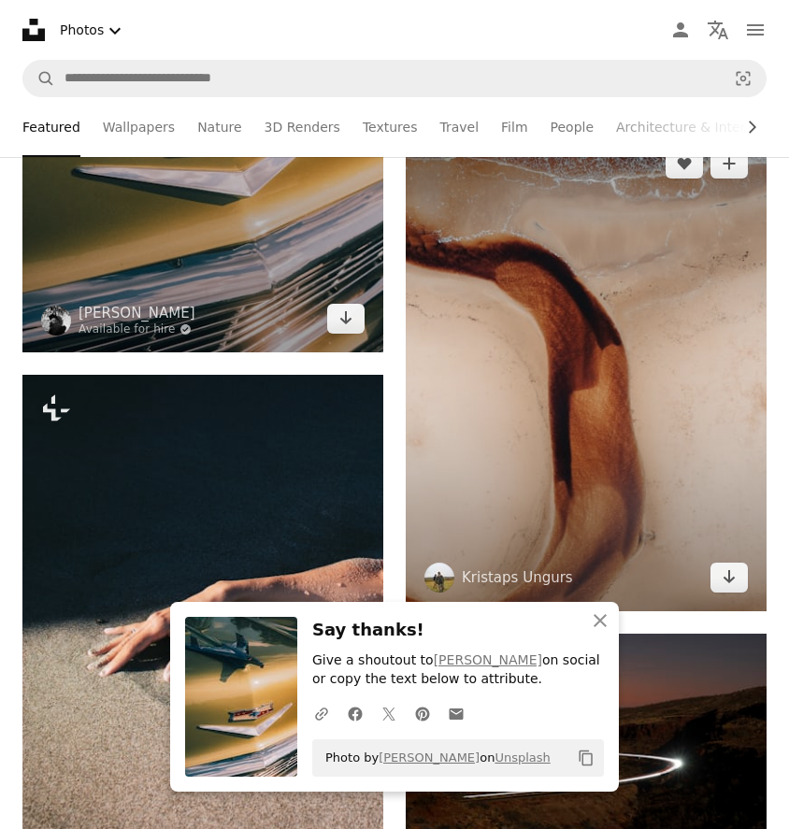
scroll to position [12145, 0]
